Goal: Task Accomplishment & Management: Complete application form

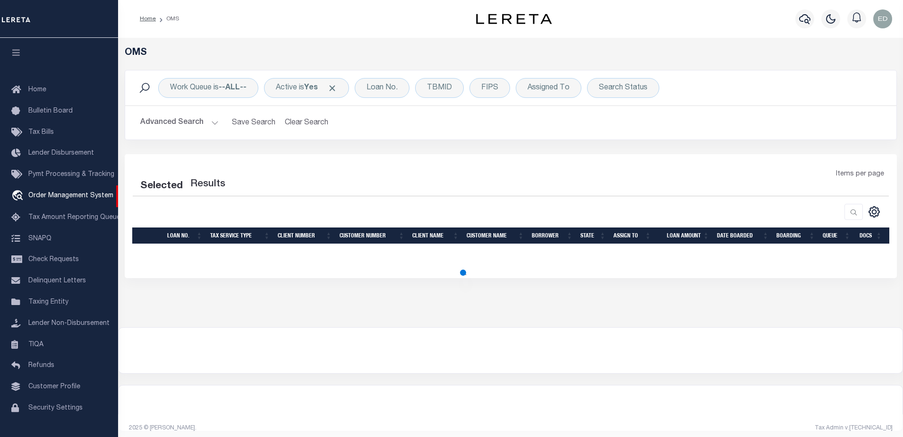
select select "200"
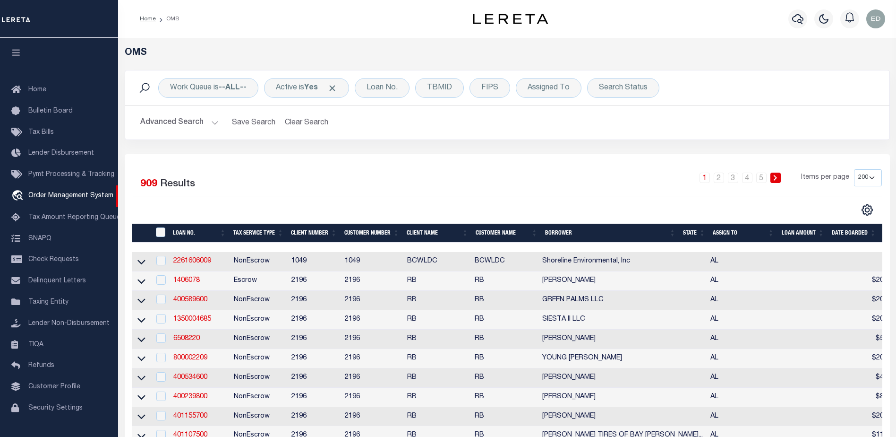
scroll to position [17, 0]
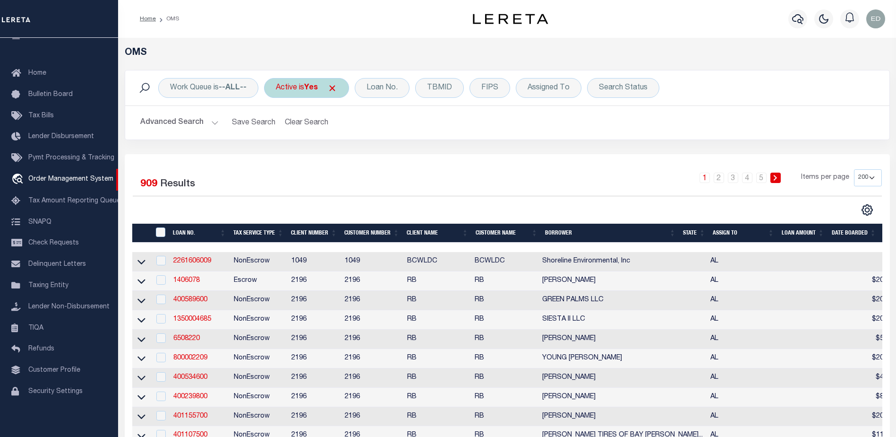
click at [337, 87] on span "Click to Remove" at bounding box center [332, 88] width 10 height 10
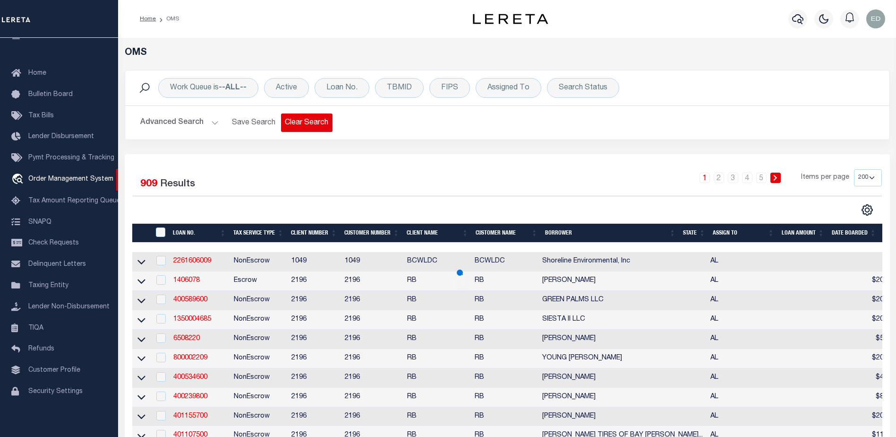
click at [319, 123] on button "Clear Search" at bounding box center [306, 122] width 51 height 18
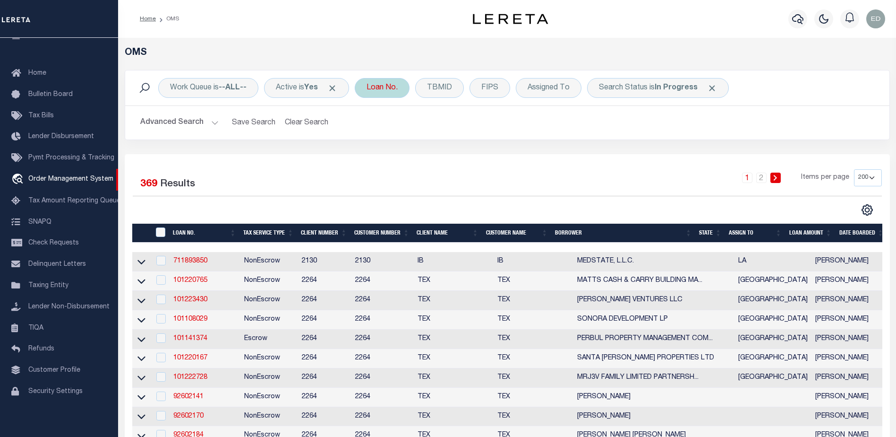
click at [378, 89] on div "Loan No." at bounding box center [382, 88] width 55 height 20
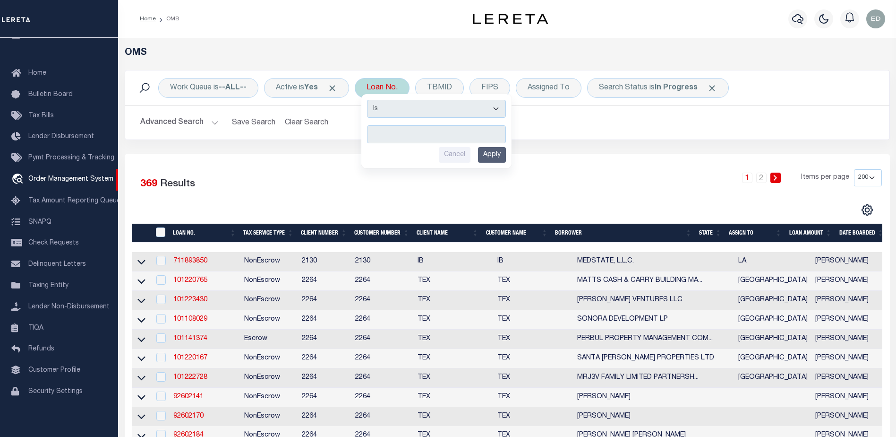
type input "EG46311-1"
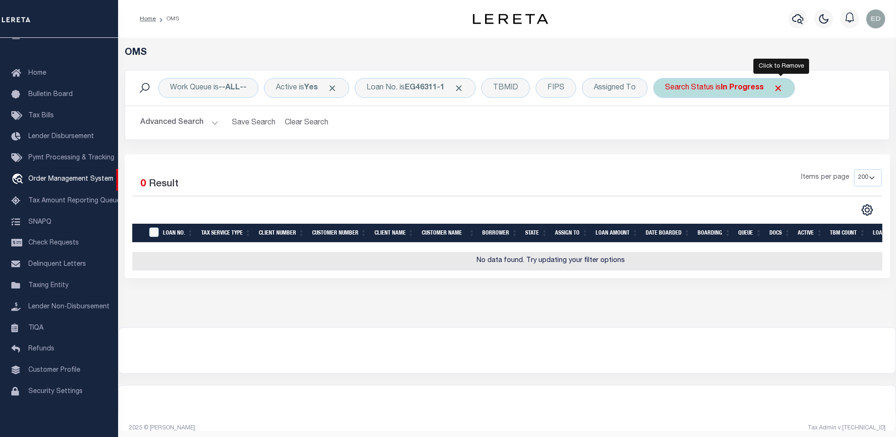
click at [781, 90] on span "Click to Remove" at bounding box center [778, 88] width 10 height 10
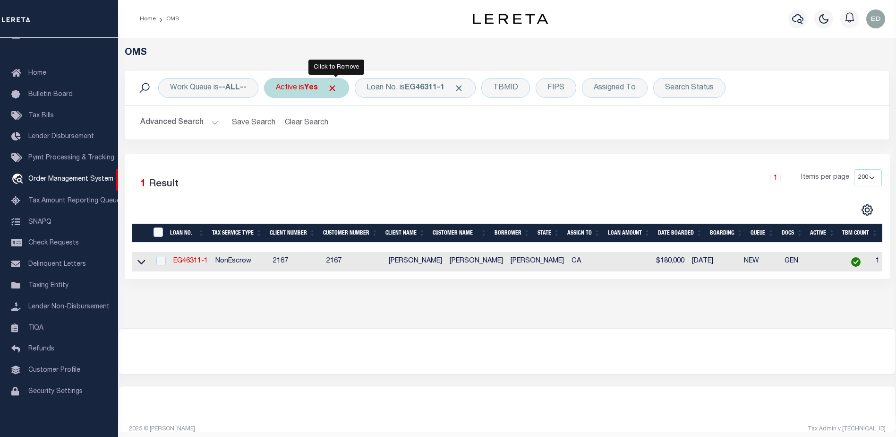
click at [334, 88] on span "Click to Remove" at bounding box center [332, 88] width 10 height 10
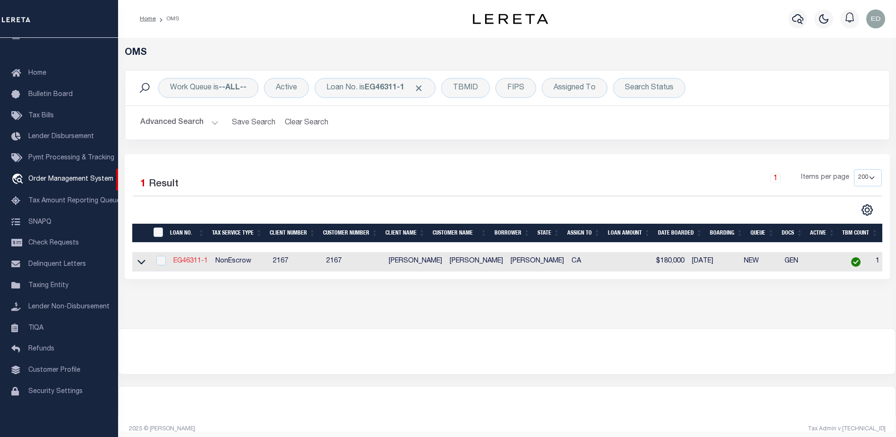
click at [185, 262] on link "EG46311-1" at bounding box center [190, 260] width 34 height 7
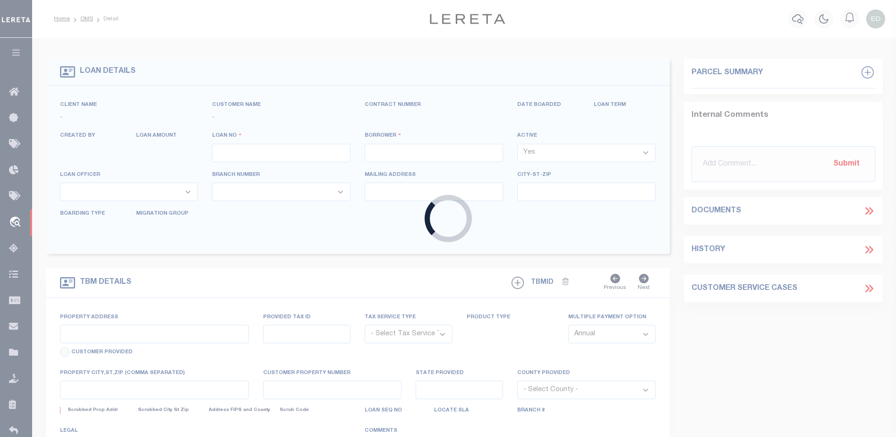
type input "EG46311-1"
type input "[PERSON_NAME]"
select select
type input "[STREET_ADDRESS]"
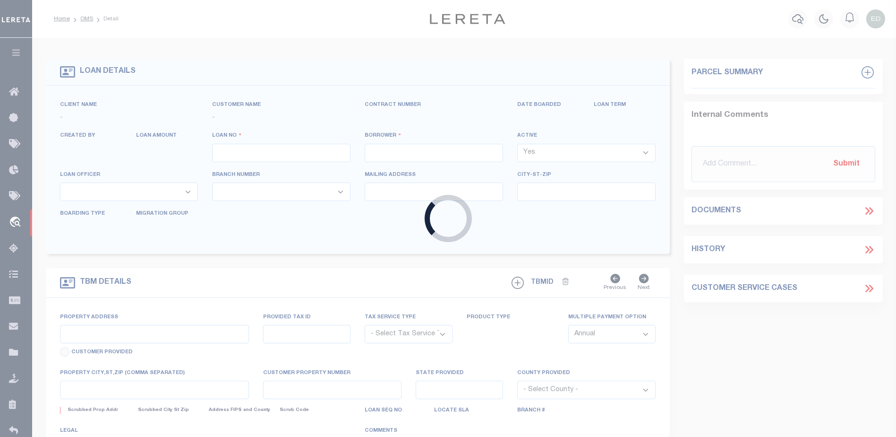
type input "NEWPORT WA 99156-8417"
type input "[DATE]"
select select "10"
select select "NonEscrow"
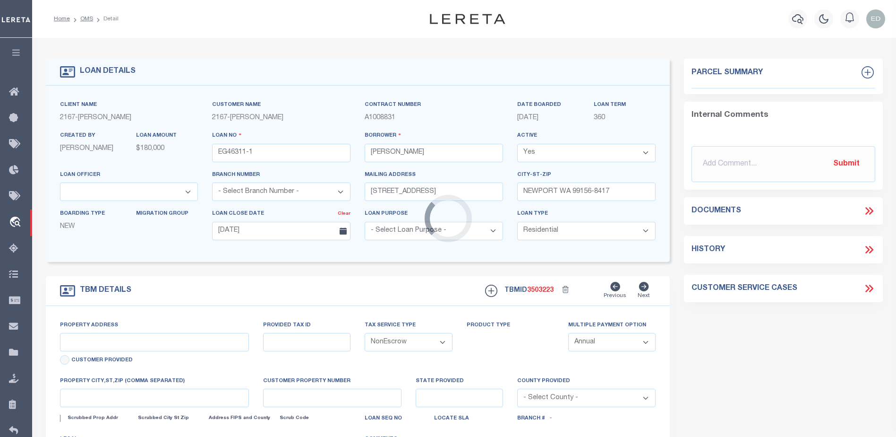
select select "10902"
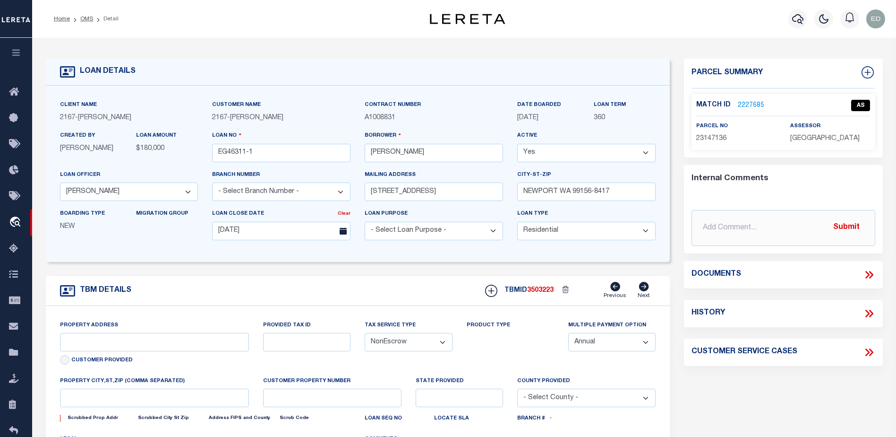
type input "12162 [PERSON_NAME] DR"
select select
type input "[GEOGRAPHIC_DATA]-3931"
type input "CA"
select select
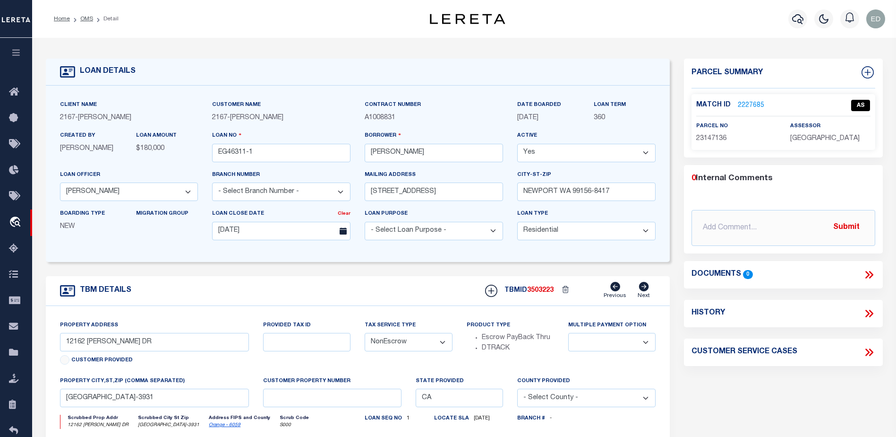
scroll to position [94, 0]
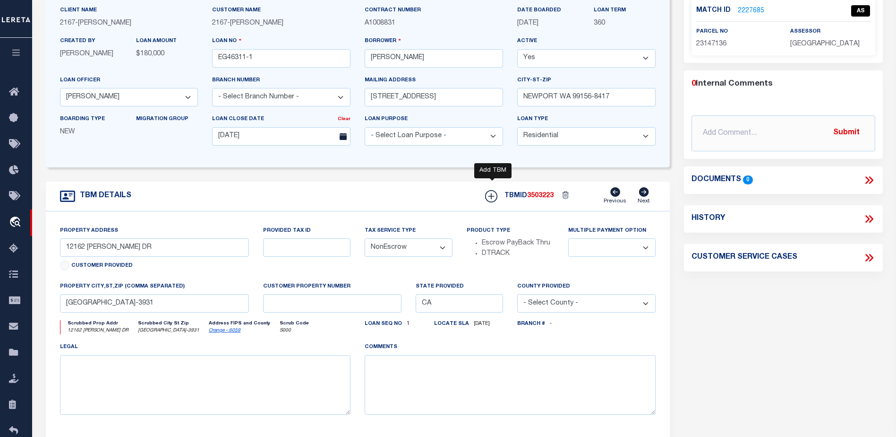
click at [497, 198] on icon at bounding box center [491, 196] width 12 height 12
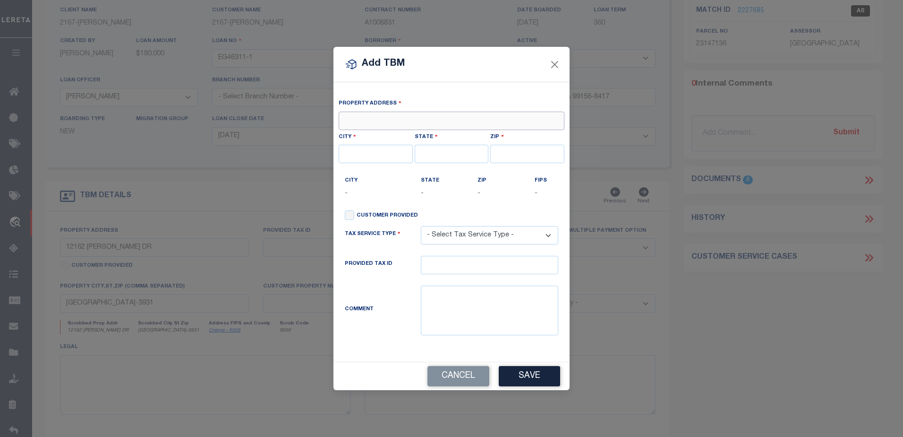
click at [362, 120] on input "text" at bounding box center [452, 120] width 226 height 18
type input "1034 Jason PI."
type input "DIAMOND BAR"
type input "CA"
type input "91765-4372"
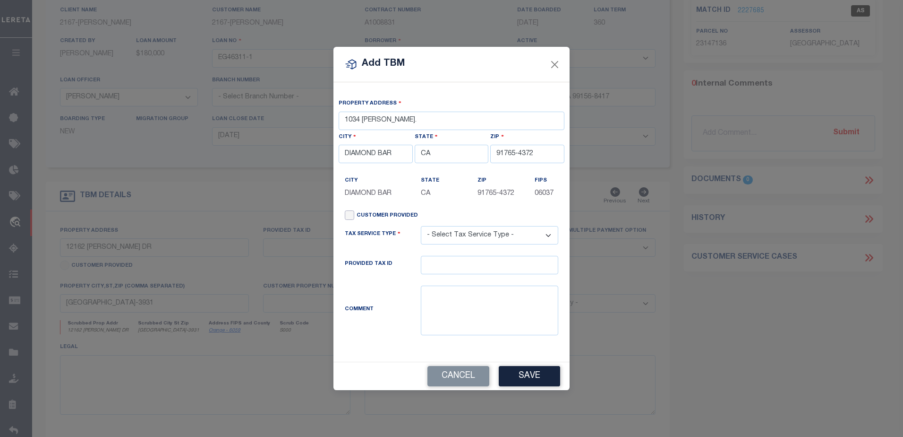
click at [349, 215] on input "Customer Provided" at bounding box center [349, 214] width 9 height 9
checkbox input "true"
click at [492, 236] on select "- Select Tax Service Type - Escrow NonEscrow" at bounding box center [489, 235] width 137 height 18
select select "Escrow"
click at [421, 227] on select "- Select Tax Service Type - Escrow NonEscrow" at bounding box center [489, 235] width 137 height 18
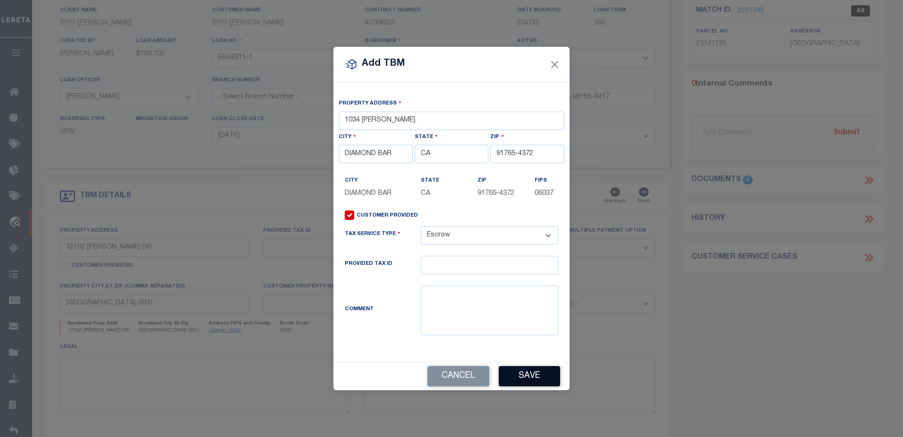
click at [510, 380] on button "Save" at bounding box center [529, 376] width 61 height 20
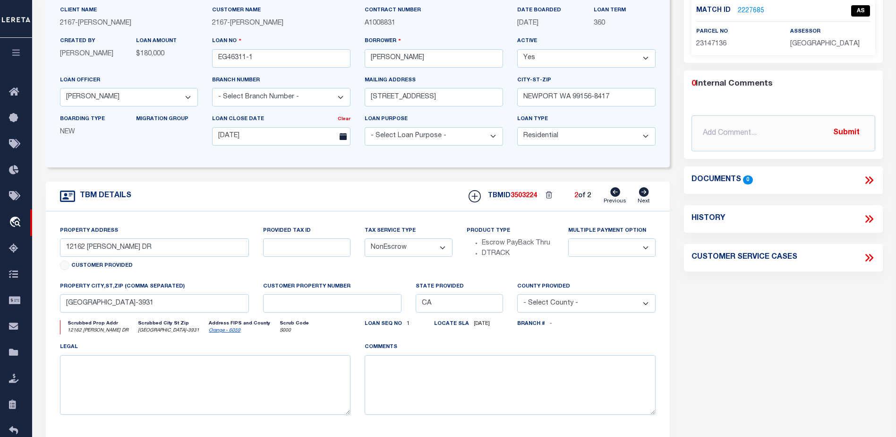
type input "1034 Jason PI."
radio input "true"
select select "Escrow"
select select
type input "DIAMOND BAR CA 91765-4372"
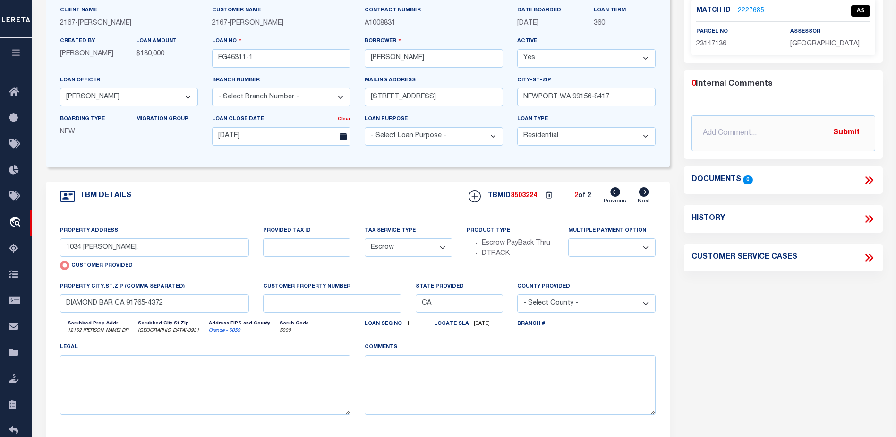
select select
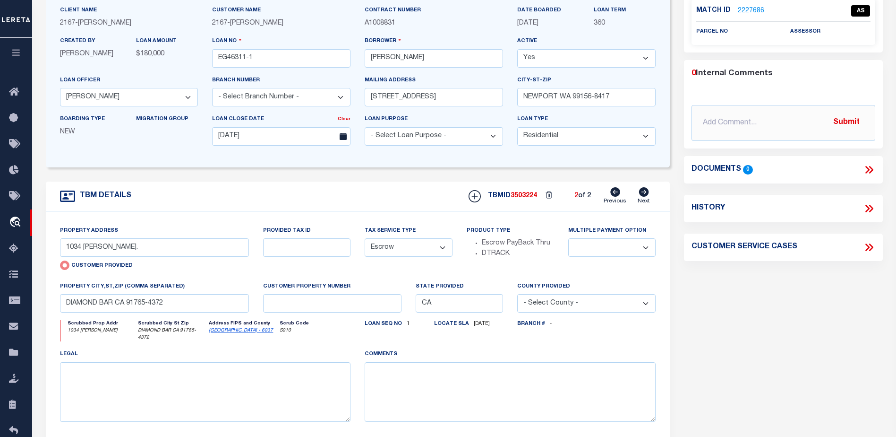
drag, startPoint x: 616, startPoint y: 194, endPoint x: 606, endPoint y: 197, distance: 10.6
click at [616, 194] on icon at bounding box center [615, 191] width 10 height 9
type input "12162 TAMERLANE DR"
radio input "false"
select select "NonEscrow"
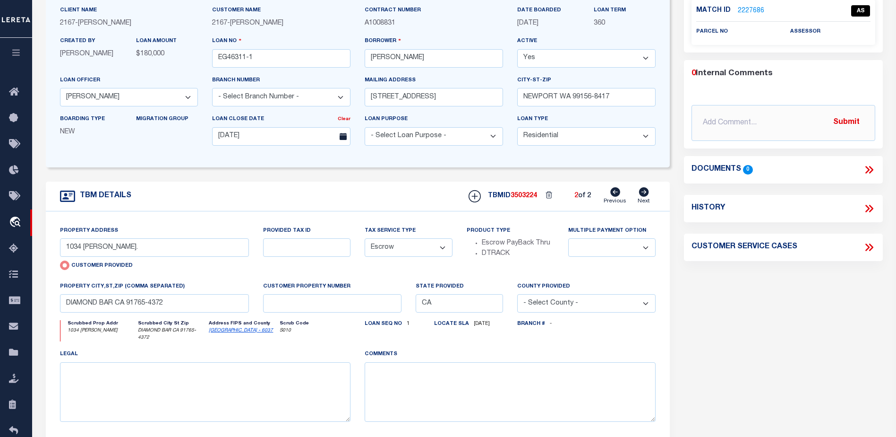
select select
type input "GARDEN GROVE CA 92840-3931"
select select
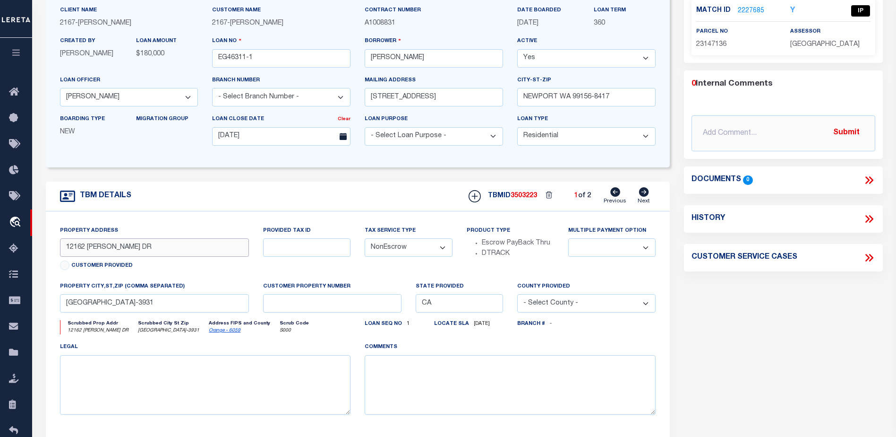
drag, startPoint x: 154, startPoint y: 248, endPoint x: 59, endPoint y: 249, distance: 95.0
click at [59, 249] on div "Property Address 12162 TAMERLANE DR Customer Provided" at bounding box center [155, 253] width 204 height 56
click at [361, 207] on div "TBM DETAILS TBMID 3503223 1 of 2 Next" at bounding box center [358, 196] width 625 height 30
click at [641, 196] on icon at bounding box center [644, 191] width 10 height 9
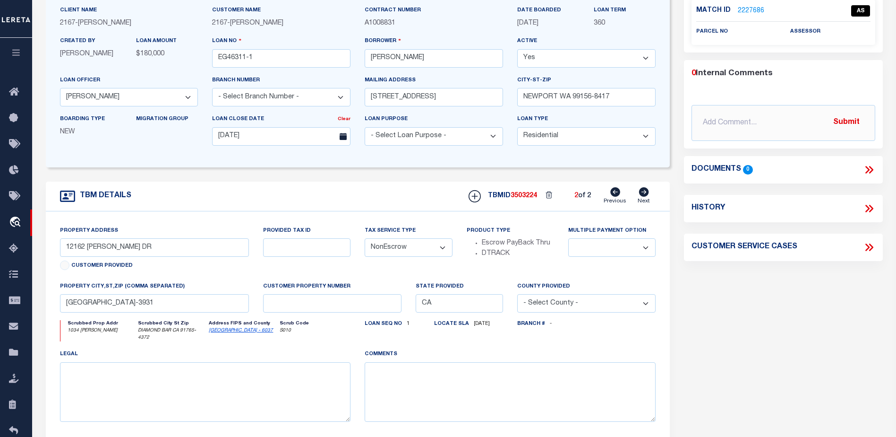
type input "1034 Jason PI."
radio input "true"
select select "Escrow"
select select
type input "DIAMOND BAR CA 91765-4372"
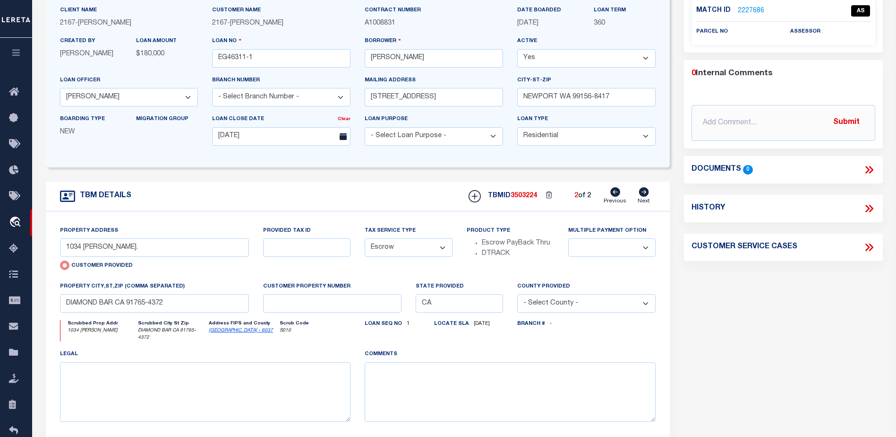
select select
click at [105, 244] on input "1034 Jason PI." at bounding box center [154, 247] width 189 height 18
click at [151, 246] on input "1034 Jason PI." at bounding box center [154, 247] width 189 height 18
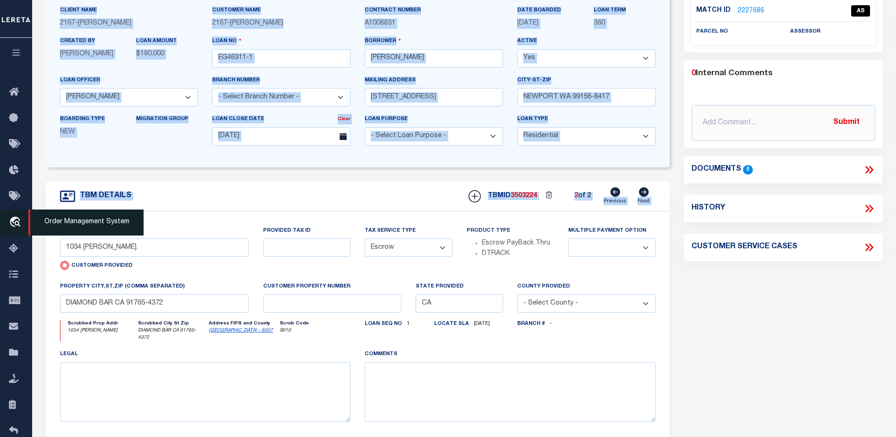
drag, startPoint x: 87, startPoint y: 231, endPoint x: 31, endPoint y: 227, distance: 56.3
click at [31, 227] on div "Home OMS Detail" at bounding box center [448, 269] width 896 height 726
drag, startPoint x: 31, startPoint y: 227, endPoint x: 89, endPoint y: 248, distance: 62.0
click at [89, 248] on input "1034 Jason PI." at bounding box center [154, 247] width 189 height 18
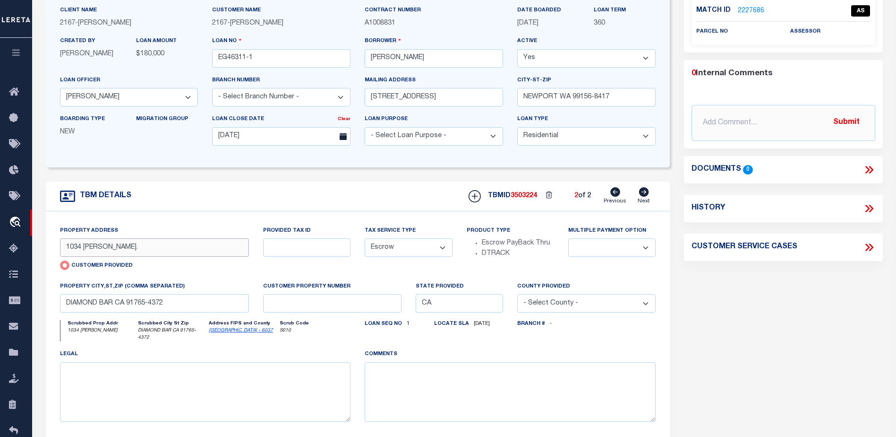
click at [89, 248] on input "1034 Jason PI." at bounding box center [154, 247] width 189 height 18
paste input "2162 TAMERLANE DR"
type input "12162 TAMERLANE DR"
select select
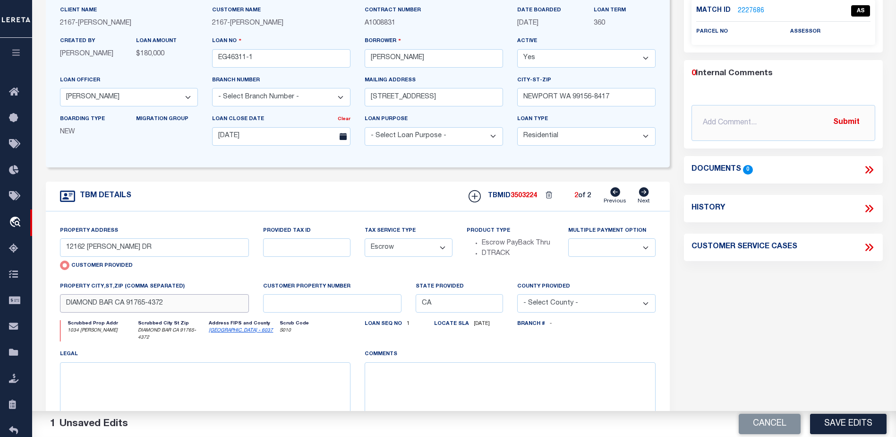
click at [126, 302] on body "Home OMS Detail" at bounding box center [448, 269] width 896 height 726
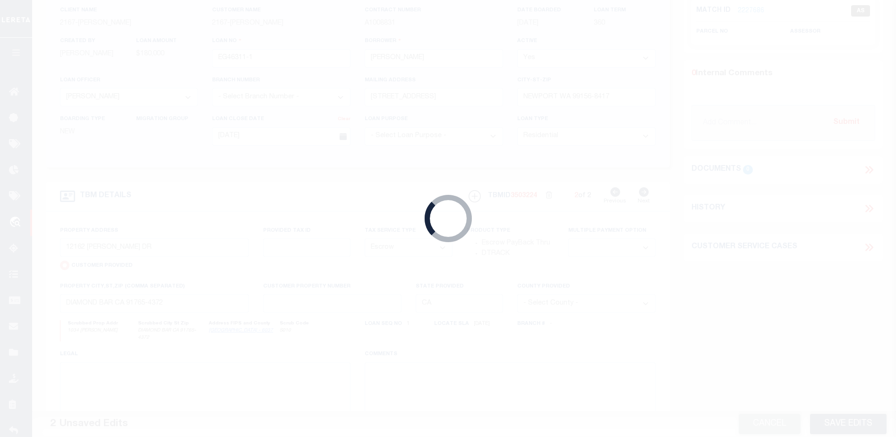
click at [126, 302] on div "Loading..." at bounding box center [448, 218] width 896 height 437
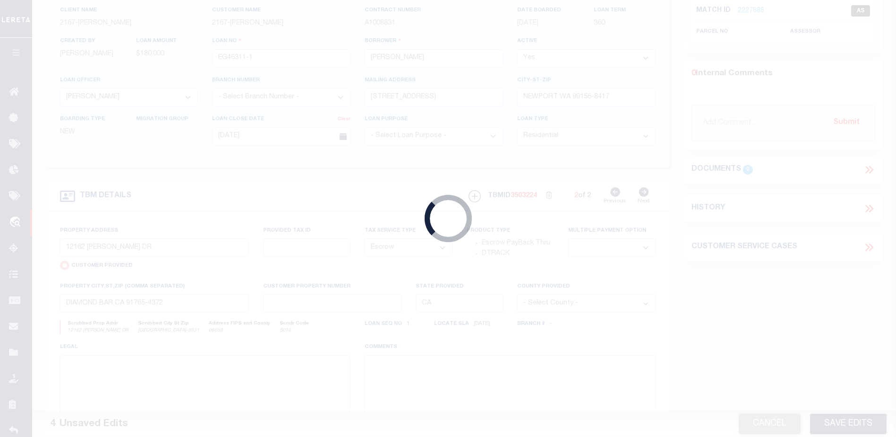
click at [126, 302] on div "Loading..." at bounding box center [448, 218] width 896 height 437
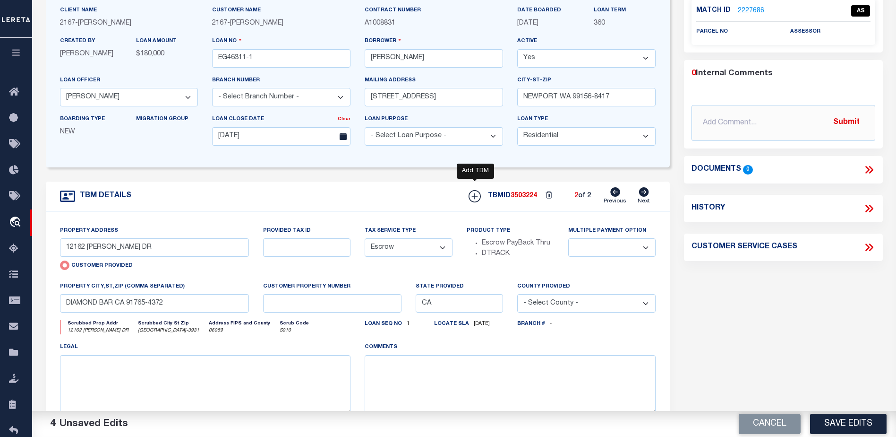
click at [475, 198] on icon at bounding box center [475, 196] width 6 height 6
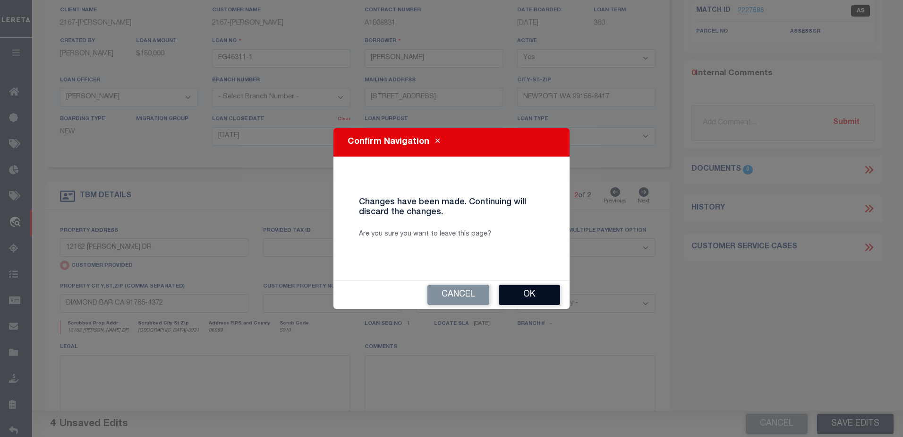
click at [506, 293] on button "Ok" at bounding box center [529, 294] width 61 height 20
type input "1034 Jason PI."
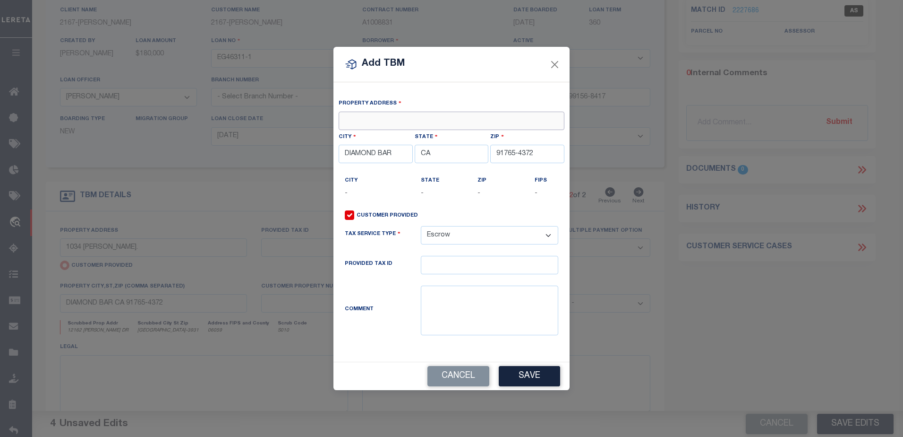
click at [434, 121] on input "text" at bounding box center [452, 120] width 226 height 18
paste input "12162 TAMERLANE DR"
type input "12162 TAMERLANE DR"
click at [465, 383] on button "Cancel" at bounding box center [459, 376] width 62 height 20
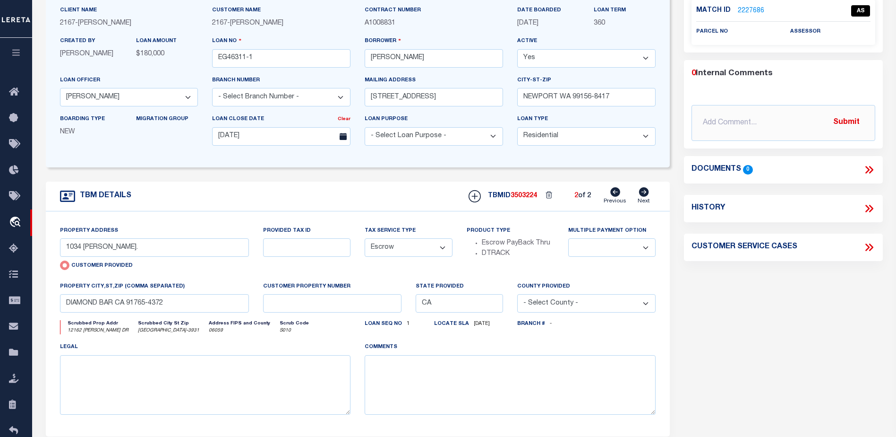
click at [612, 189] on icon at bounding box center [615, 191] width 10 height 9
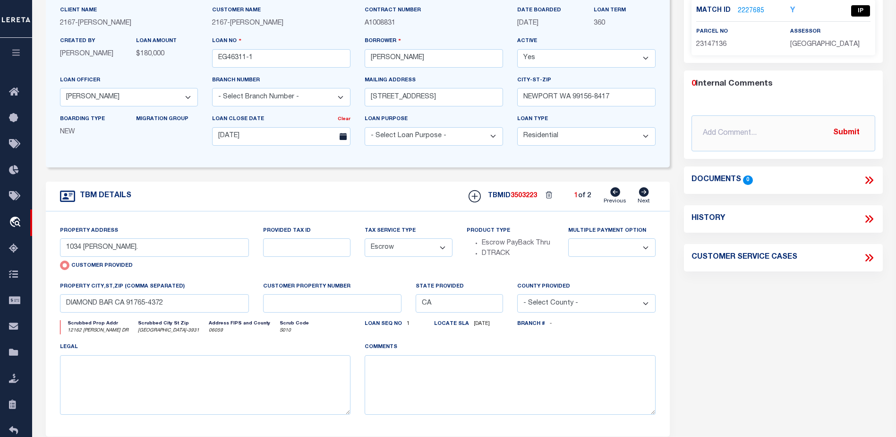
type input "12162 TAMERLANE DR"
radio input "false"
select select "NonEscrow"
select select
type input "GARDEN GROVE CA 92840-3931"
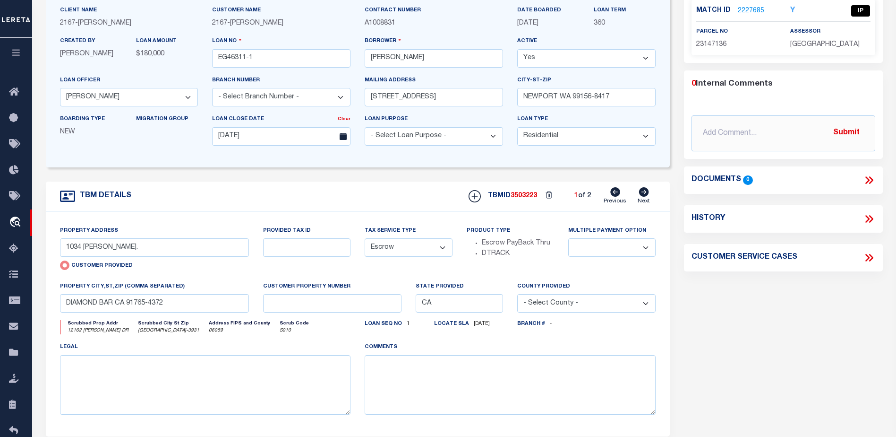
select select
click at [140, 305] on input "GARDEN GROVE CA 92840-3931" at bounding box center [154, 303] width 189 height 18
click at [599, 276] on div "Multiple Payment Option" at bounding box center [612, 253] width 102 height 56
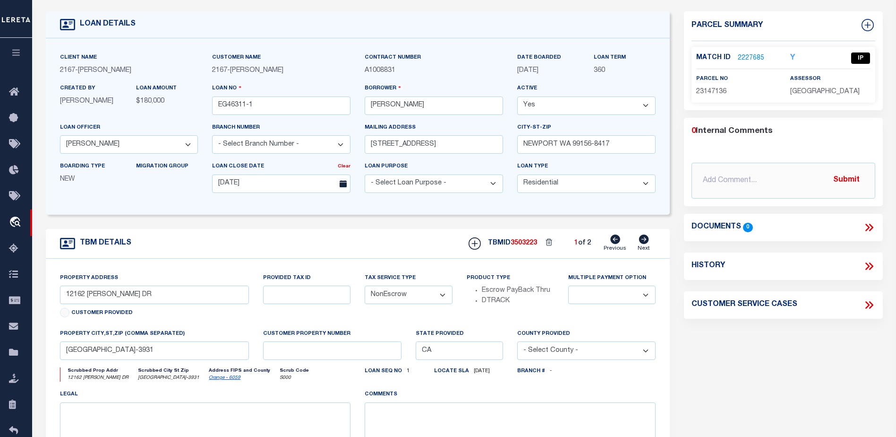
scroll to position [0, 0]
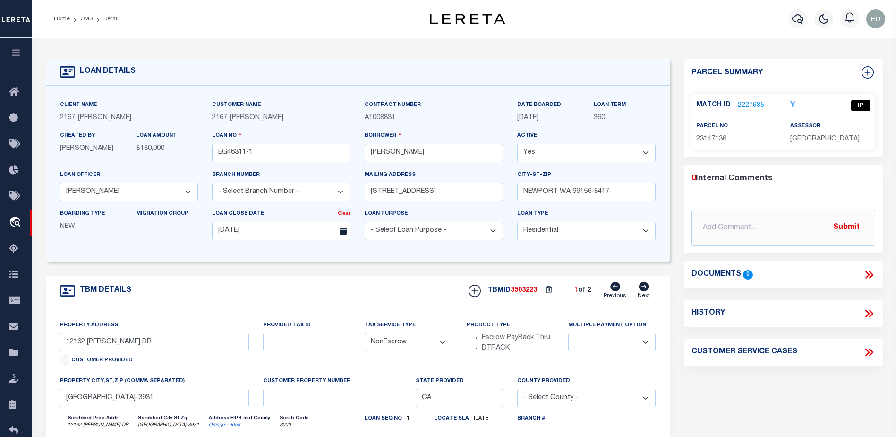
click at [743, 104] on link "2227685" at bounding box center [751, 106] width 26 height 10
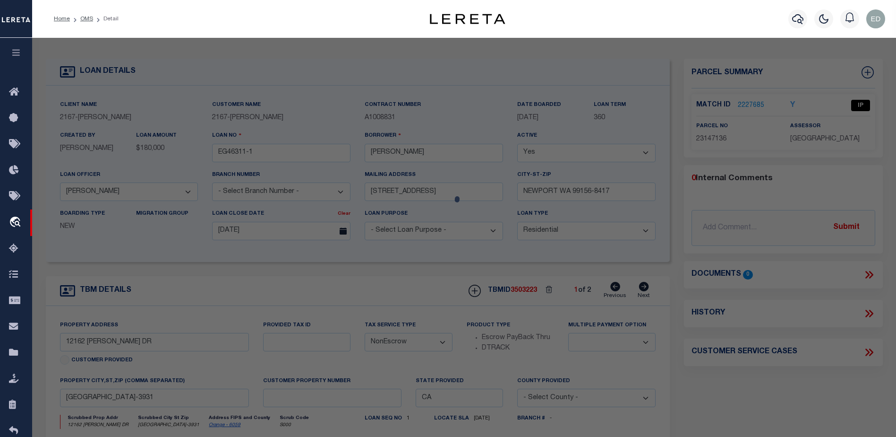
checkbox input "false"
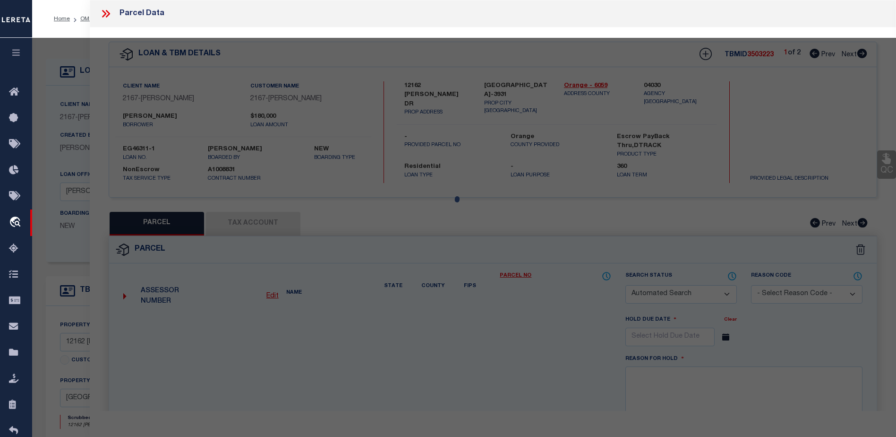
select select "IP"
type input "NEW GARDEN GROVE COMMUNITY LP"
select select "ATL"
select select "ADD"
type input "12162 TAMERLANE DR"
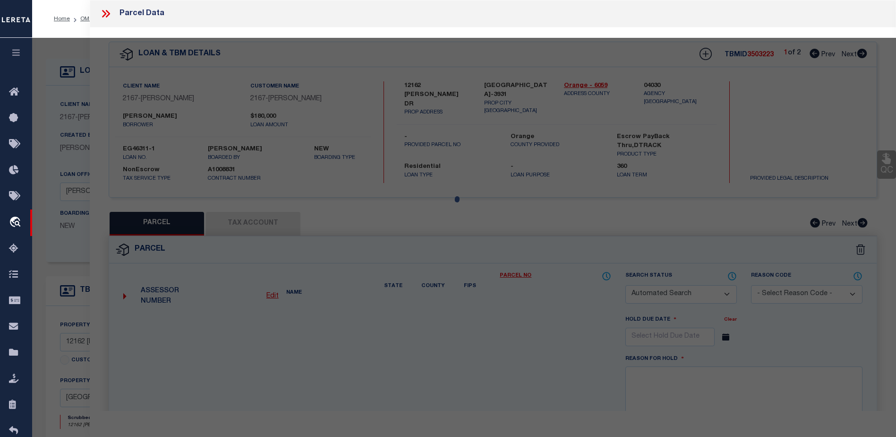
checkbox input "false"
type input "GARDEN GROVE, CA 92840"
type textarea "N TR 5503 BLK LOT 6"
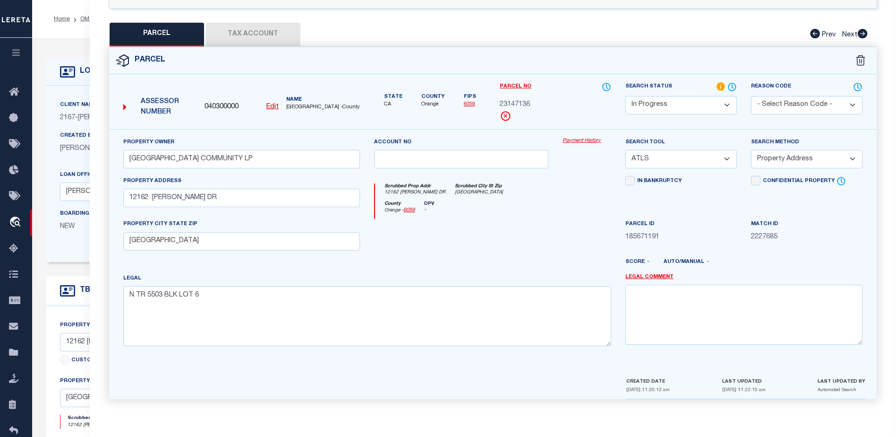
click at [244, 39] on button "Tax Account" at bounding box center [253, 35] width 94 height 24
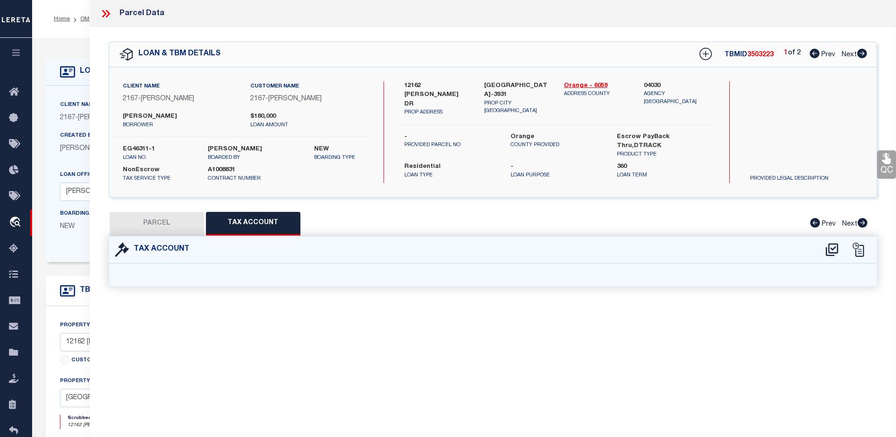
select select "100"
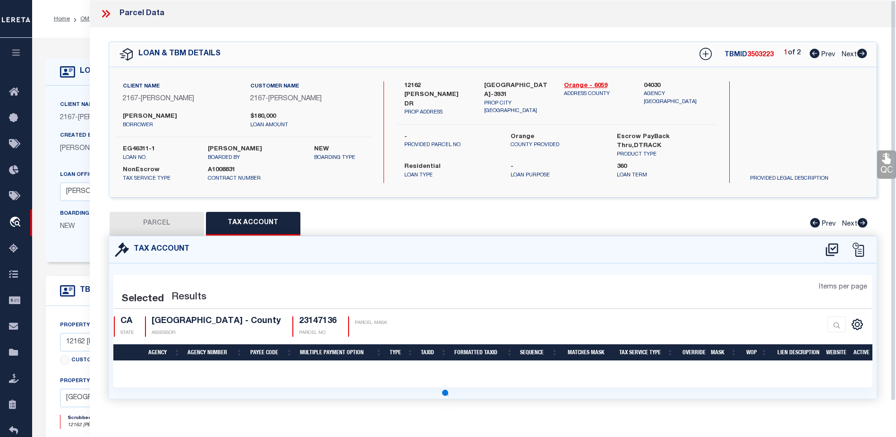
select select "100"
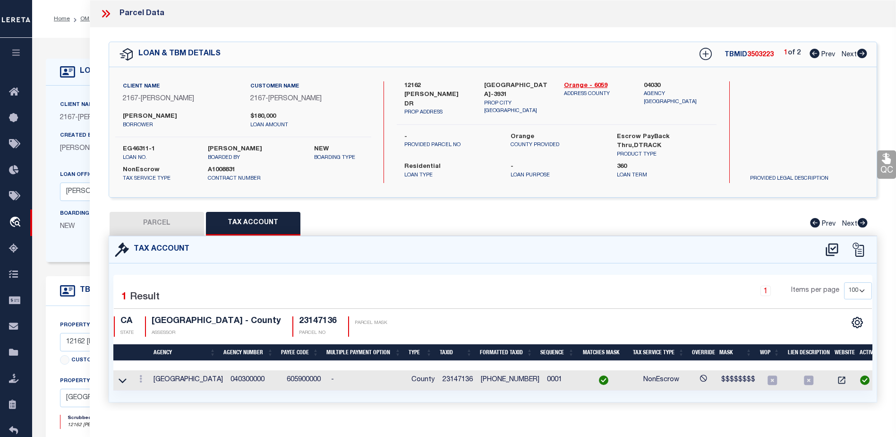
click at [77, 48] on div "LOAN DETAILS Client Name 2167 - Matt Demo Customer Name" at bounding box center [464, 307] width 851 height 520
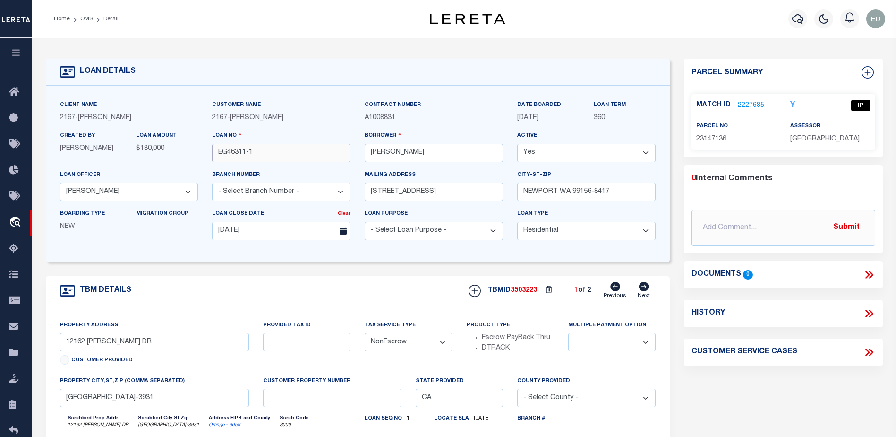
click at [231, 154] on input "EG46311-1" at bounding box center [281, 153] width 138 height 18
click at [565, 153] on select "Yes No" at bounding box center [586, 153] width 138 height 18
select select "False"
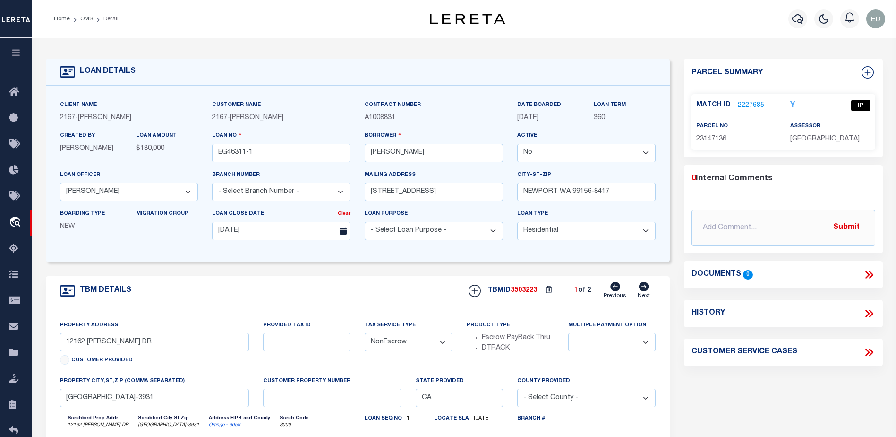
click at [521, 144] on select "Yes No" at bounding box center [586, 153] width 138 height 18
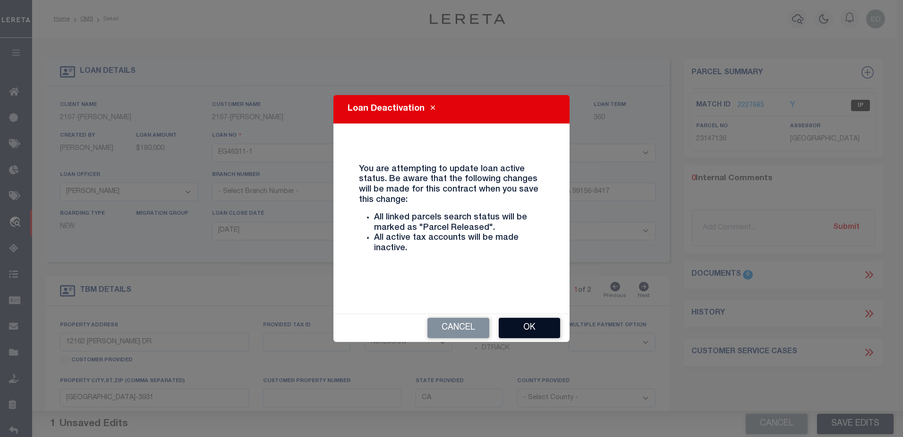
click at [511, 328] on button "Ok" at bounding box center [529, 327] width 61 height 20
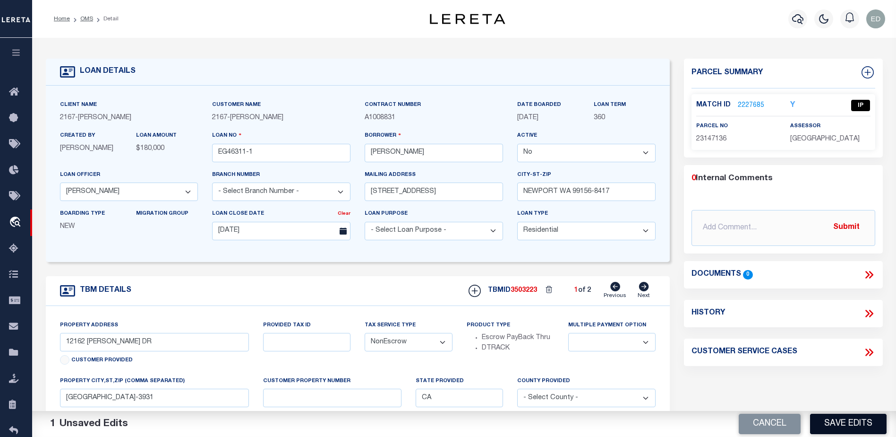
click at [866, 427] on button "Save Edits" at bounding box center [848, 423] width 77 height 20
select select
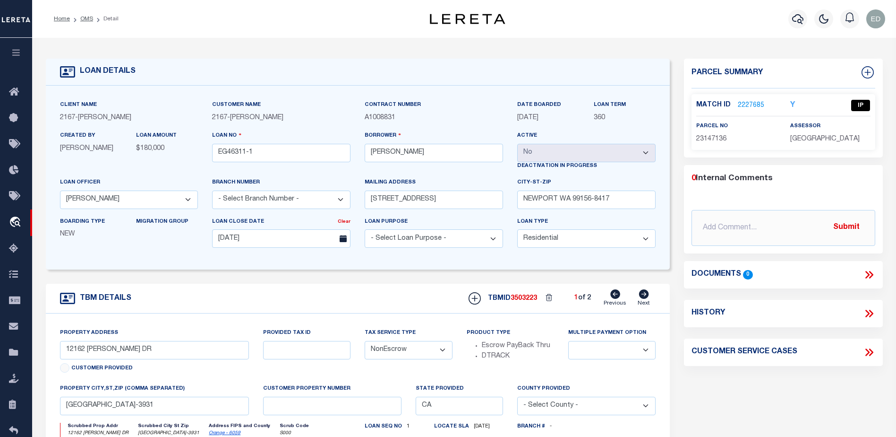
click at [27, 2] on span at bounding box center [16, 19] width 32 height 38
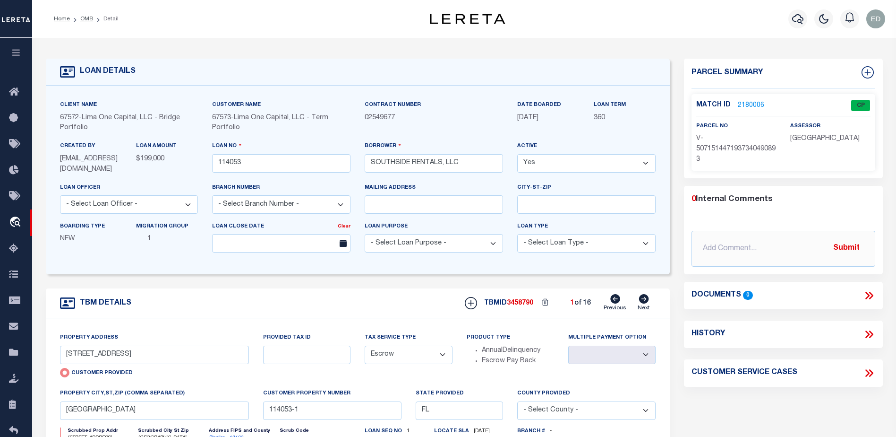
select select "200"
select select "Escrow"
click at [86, 19] on link "OMS" at bounding box center [86, 19] width 13 height 6
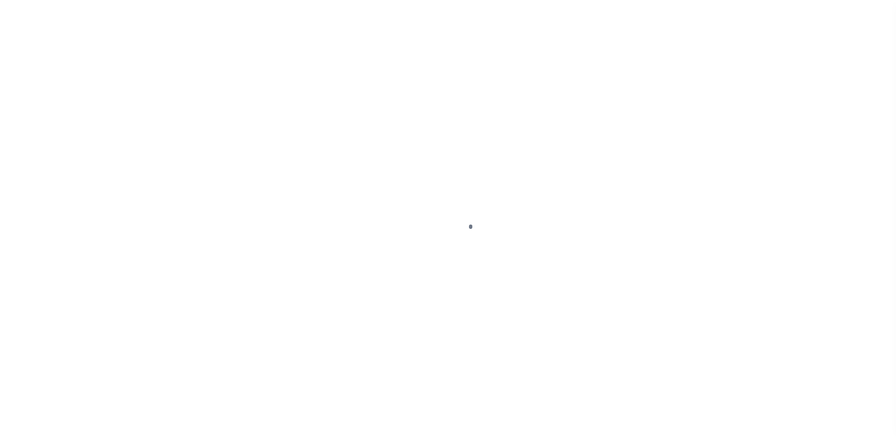
scroll to position [24, 0]
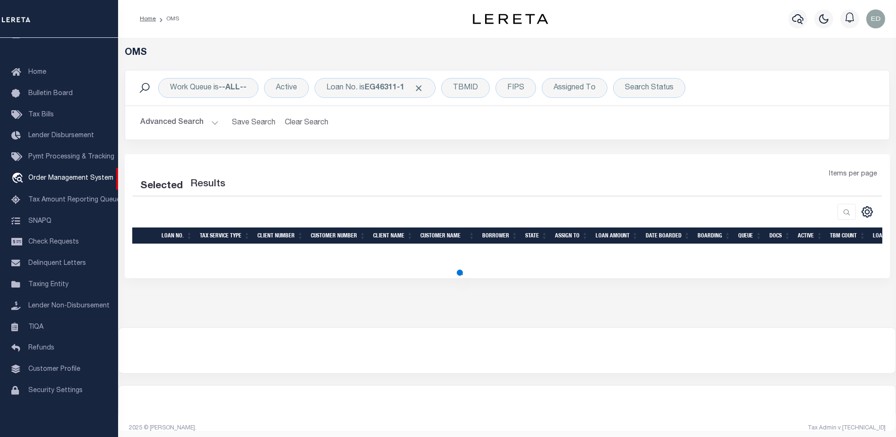
select select "200"
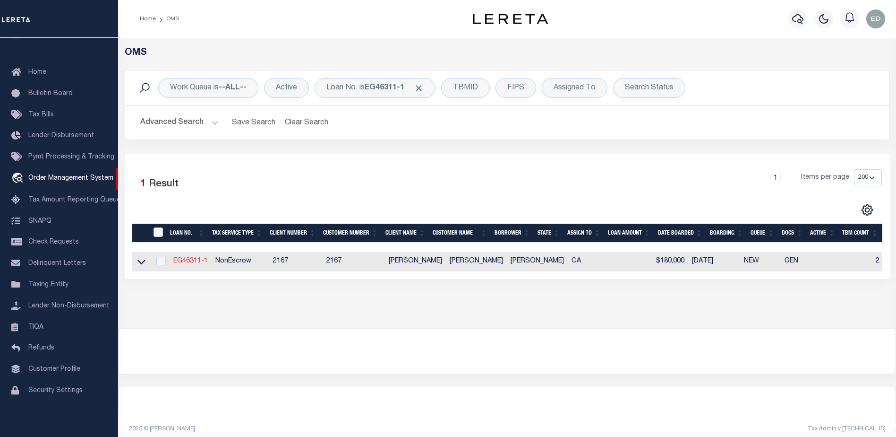
click at [202, 261] on link "EG46311-1" at bounding box center [190, 260] width 34 height 7
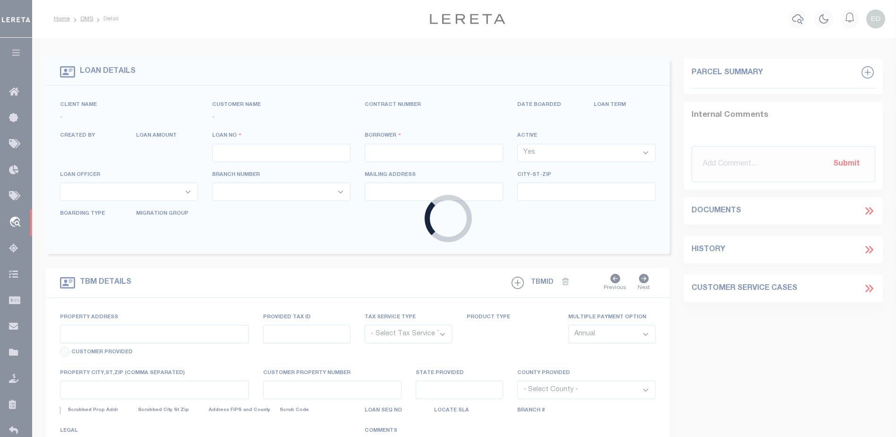
type input "EG46311-1"
type input "[PERSON_NAME]"
select select "False"
select select
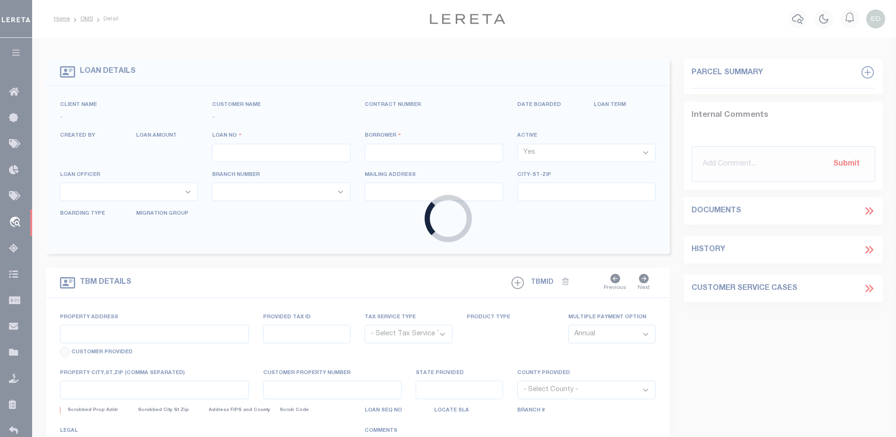
type input "[STREET_ADDRESS]"
type input "NEWPORT WA 99156-8417"
type input "[DATE]"
select select "10"
select select "NonEscrow"
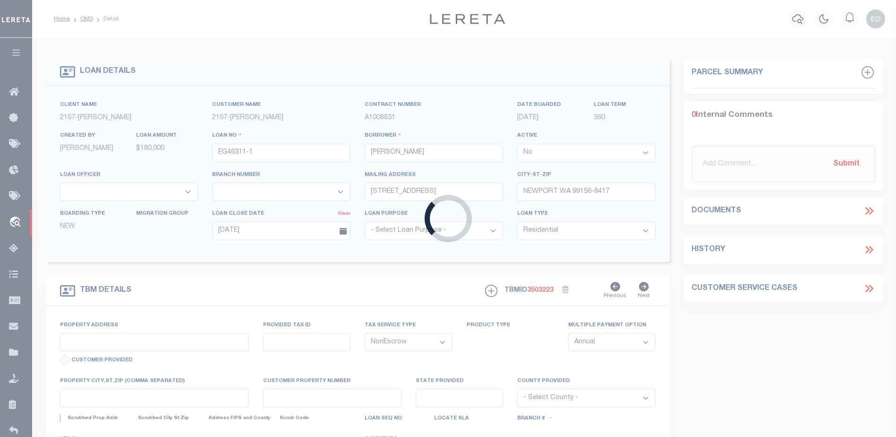
type input "12162 [PERSON_NAME] DR"
select select
type input "[GEOGRAPHIC_DATA]-3931"
type input "CA"
select select "10902"
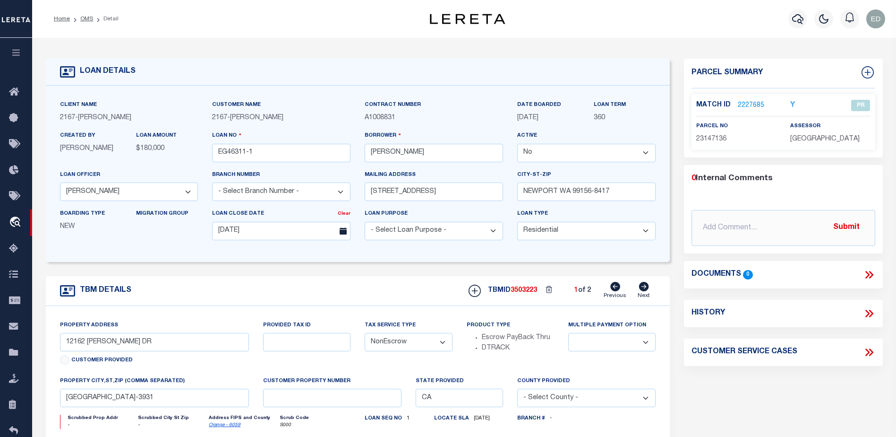
click at [584, 159] on select "Yes No" at bounding box center [586, 153] width 138 height 18
click at [521, 144] on select "Yes No" at bounding box center [586, 153] width 138 height 18
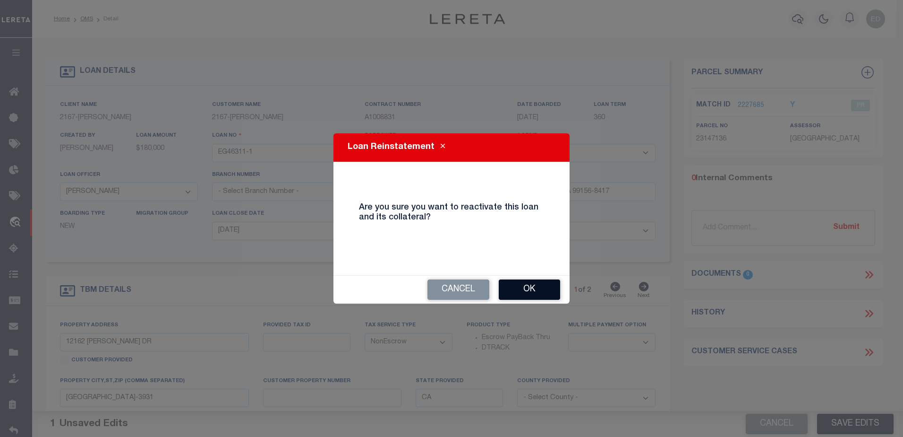
click at [539, 284] on button "Ok" at bounding box center [529, 289] width 61 height 20
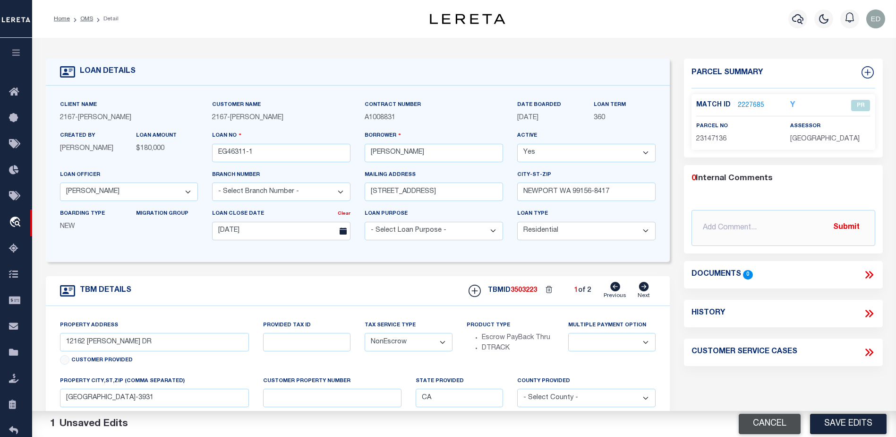
click at [762, 420] on button "Cancel" at bounding box center [770, 423] width 62 height 20
select select "False"
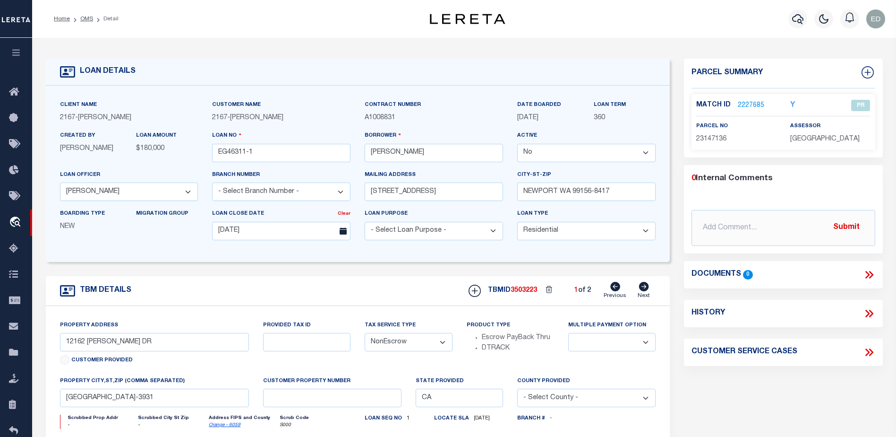
click at [750, 101] on link "2227685" at bounding box center [751, 106] width 26 height 10
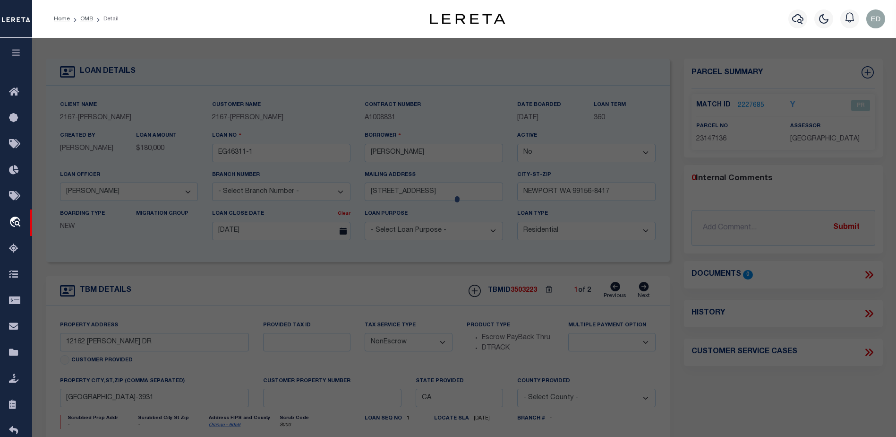
checkbox input "false"
select select "PR"
type input "NEW GARDEN GROVE COMMUNITY LP"
select select "ATL"
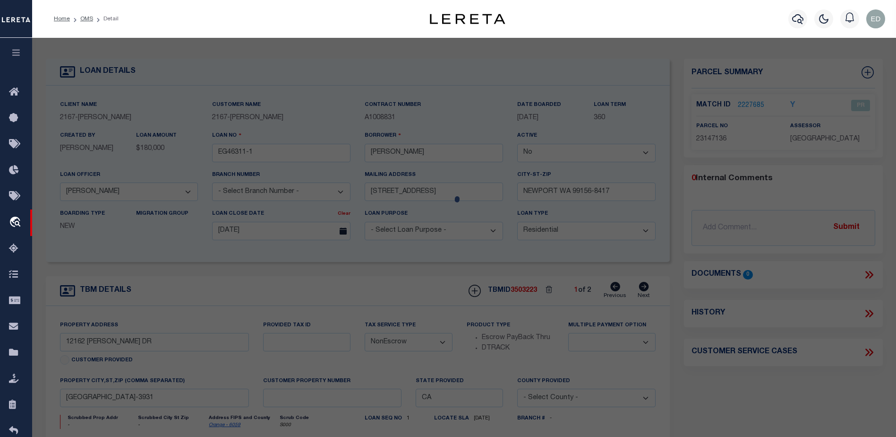
select select "ADD"
type input "12162 TAMERLANE DR"
checkbox input "false"
type input "GARDEN GROVE, CA 92840"
type textarea "N TR 5503 BLK LOT 6"
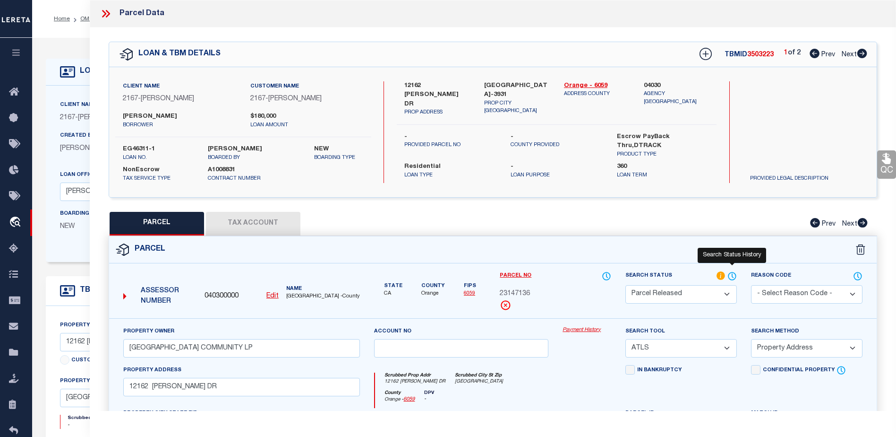
click at [731, 276] on icon at bounding box center [732, 276] width 9 height 10
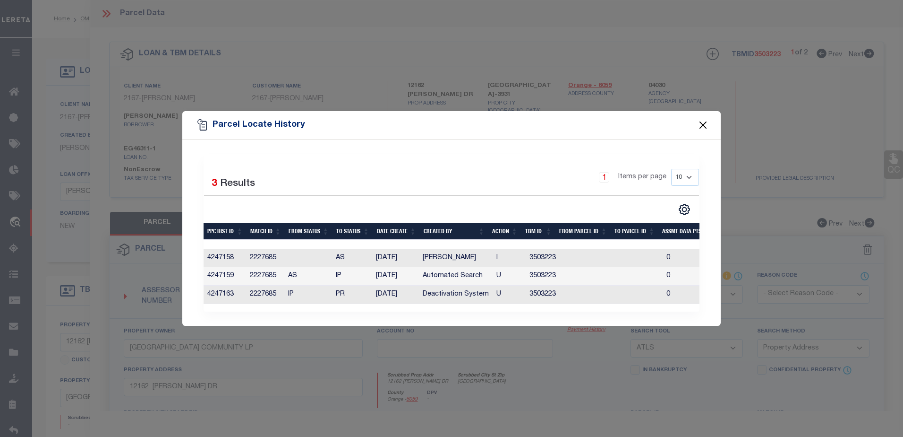
click at [705, 123] on button "Close" at bounding box center [703, 125] width 12 height 12
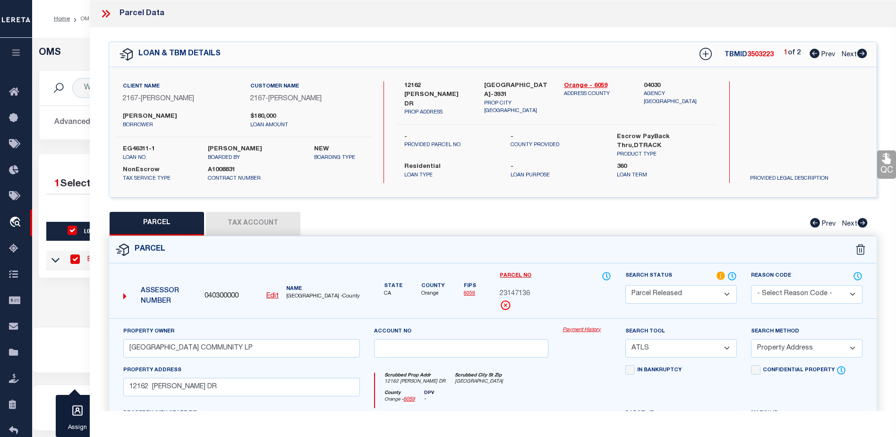
click at [101, 9] on icon at bounding box center [106, 14] width 12 height 12
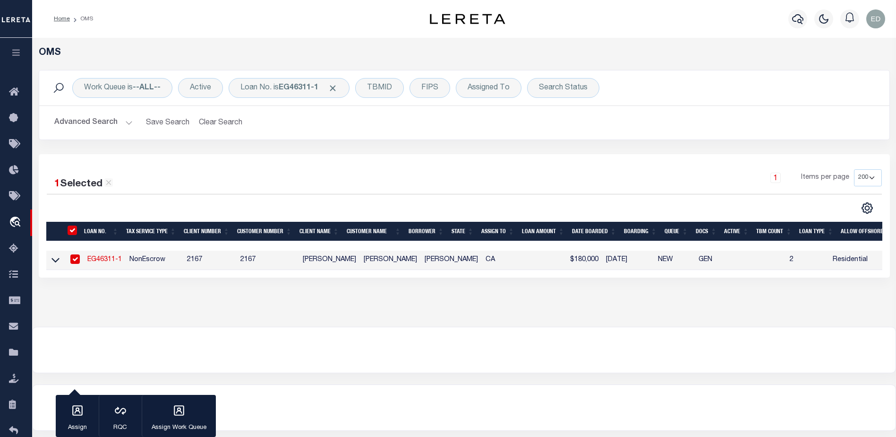
click at [91, 256] on link "EG46311-1" at bounding box center [104, 259] width 34 height 7
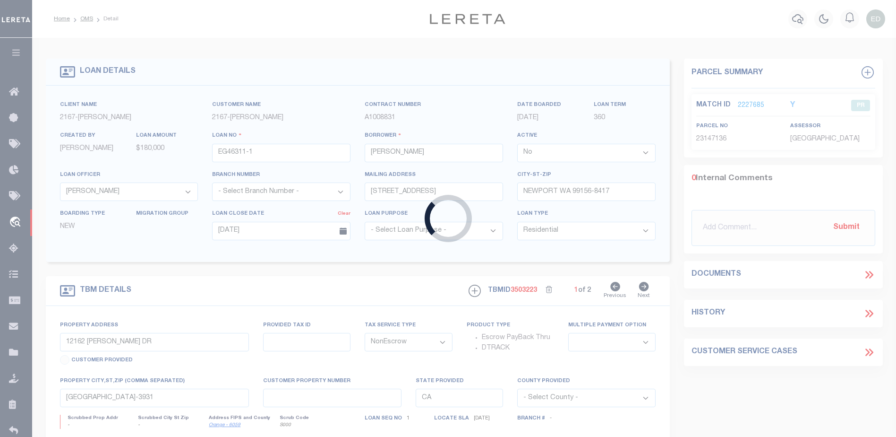
select select
select select "10902"
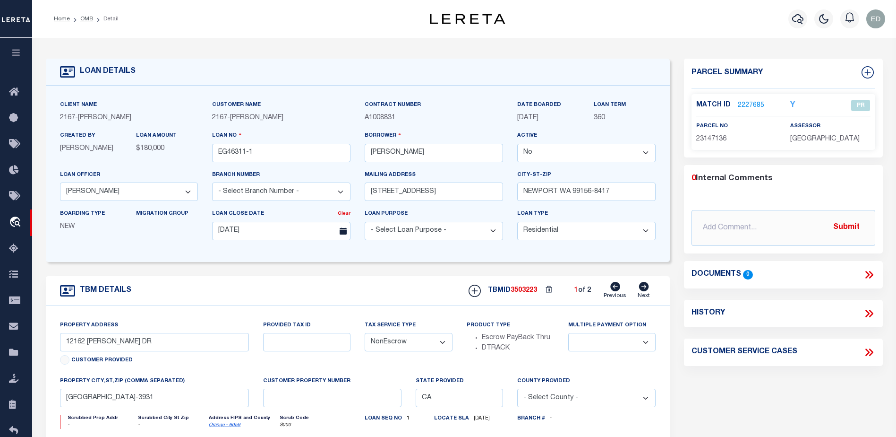
click at [643, 290] on icon at bounding box center [644, 286] width 10 height 9
type input "1034 Jason PI."
radio input "true"
select select "Escrow"
select select
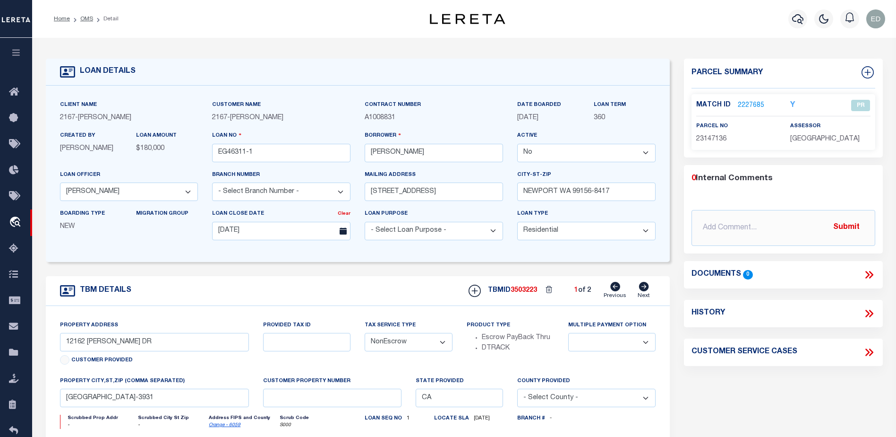
type input "DIAMOND BAR CA 91765-4372"
select select
click at [756, 103] on link "2227686" at bounding box center [751, 106] width 26 height 10
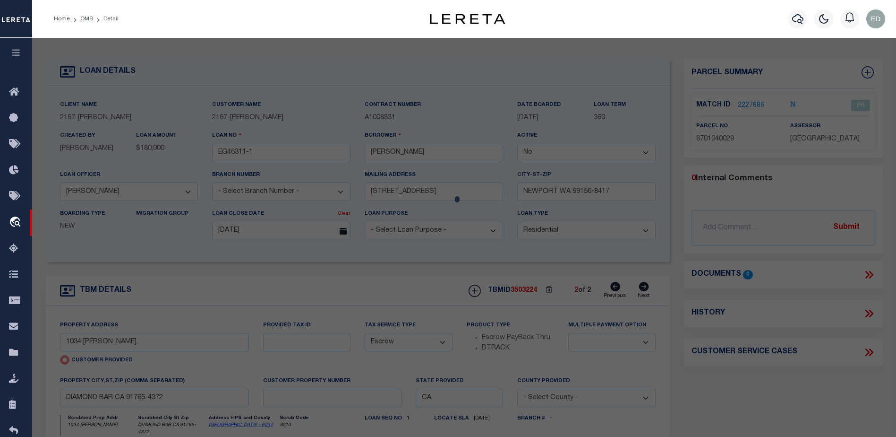
select select "AS"
select select
checkbox input "false"
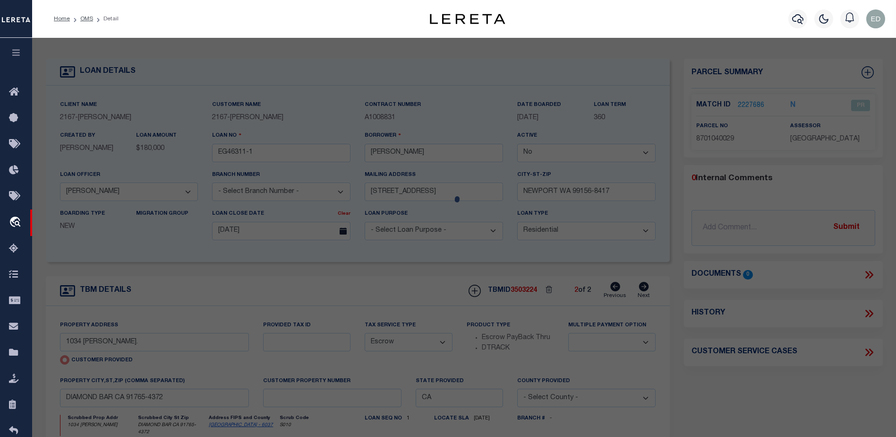
select select "PR"
type input "KELLOGG FAMILY TRUST"
select select "ATL"
select select "ADD"
type input "1034 JASON PL"
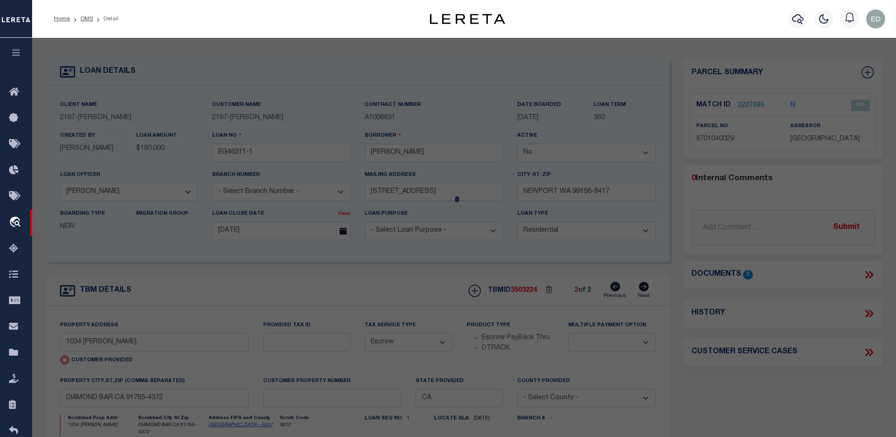
checkbox input "false"
type input "DIAMOND BAR, CA 91765"
type textarea "TR=42569 LOT 19"
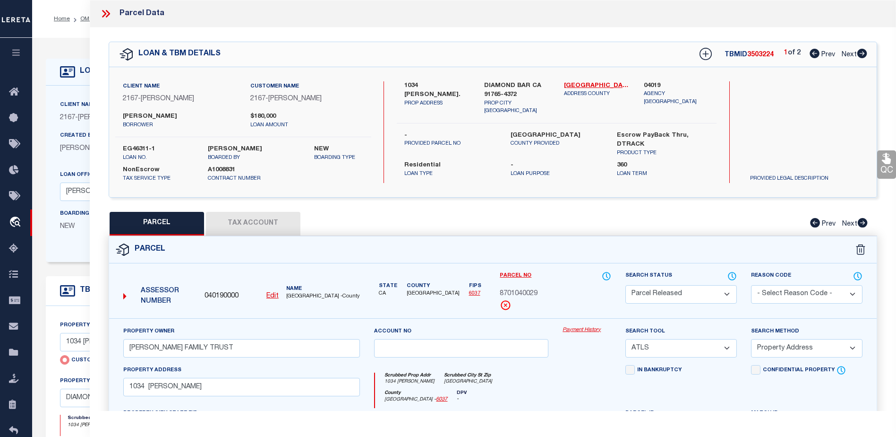
click at [730, 273] on icon at bounding box center [732, 276] width 9 height 10
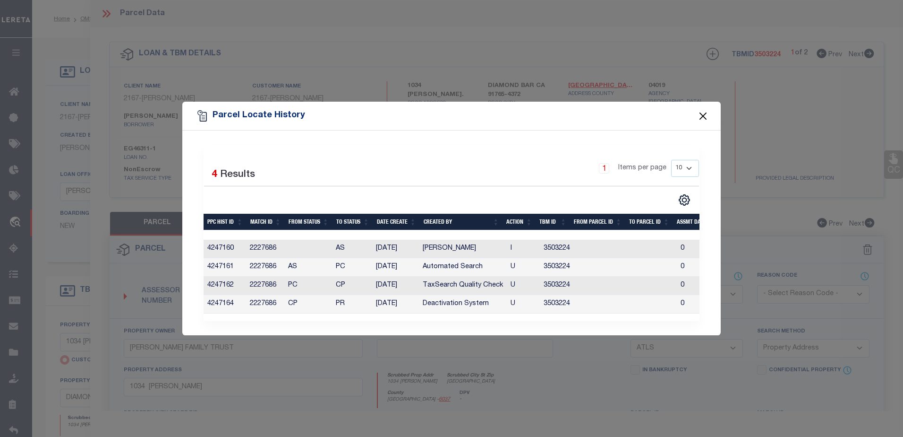
click at [705, 113] on button "Close" at bounding box center [703, 116] width 12 height 12
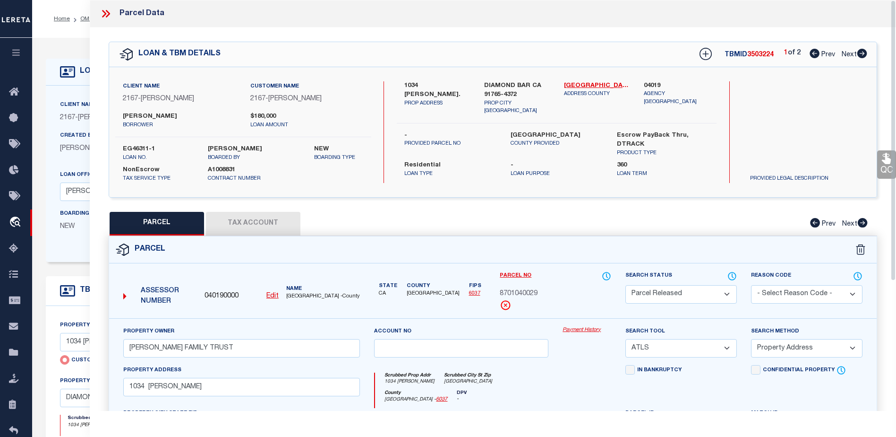
click at [103, 16] on icon at bounding box center [106, 14] width 12 height 12
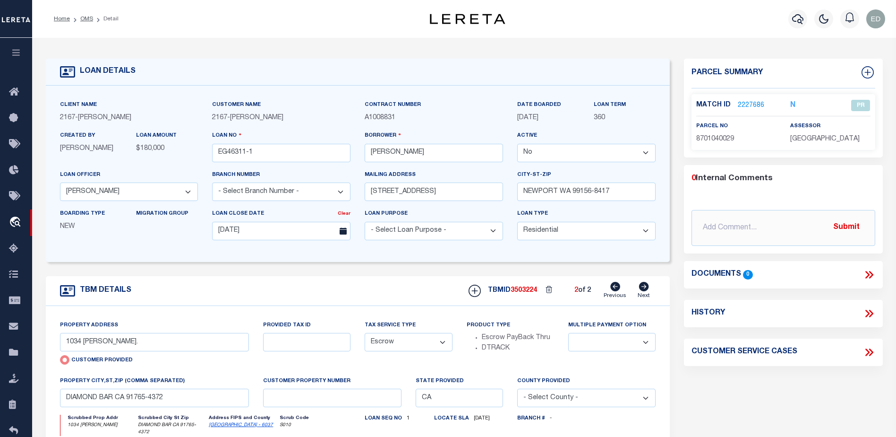
click at [581, 154] on select "Yes No" at bounding box center [586, 153] width 138 height 18
select select "True"
click at [521, 144] on select "Yes No" at bounding box center [586, 153] width 138 height 18
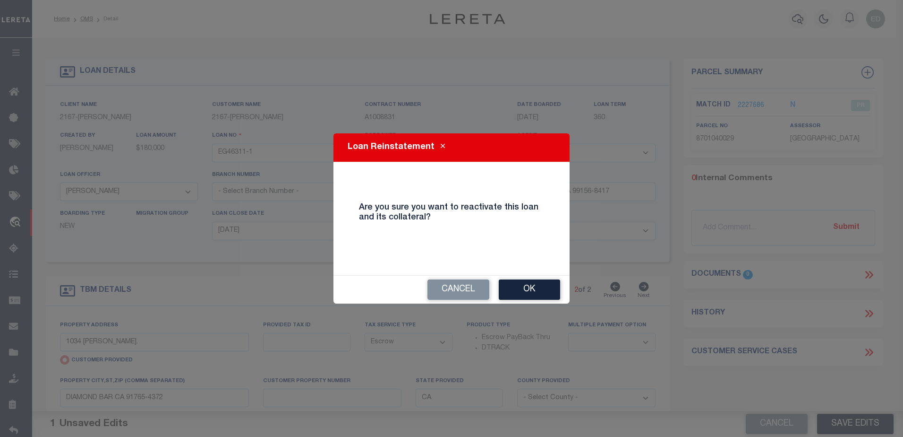
drag, startPoint x: 526, startPoint y: 289, endPoint x: 585, endPoint y: 311, distance: 62.9
click at [526, 289] on button "Ok" at bounding box center [529, 289] width 61 height 20
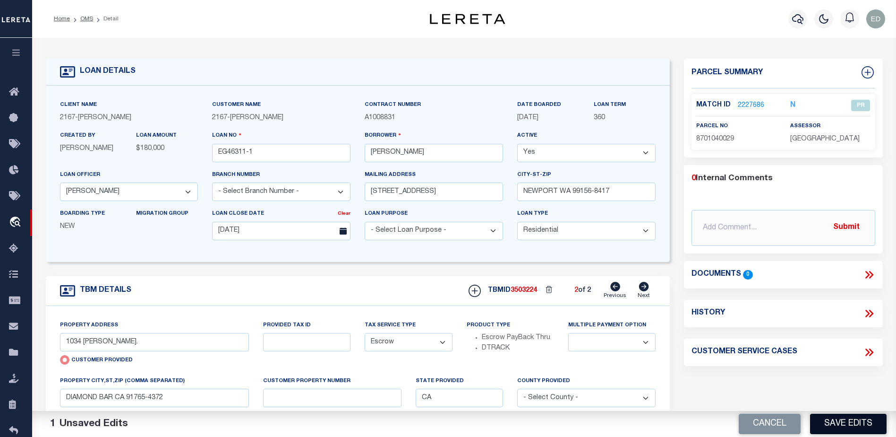
click at [830, 421] on button "Save Edits" at bounding box center [848, 423] width 77 height 20
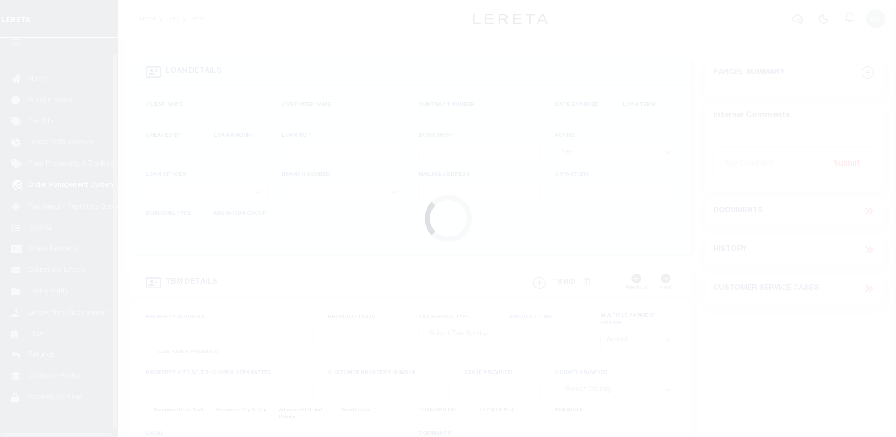
type input "EG46311-1"
type input "[PERSON_NAME]"
select select
type input "[STREET_ADDRESS]"
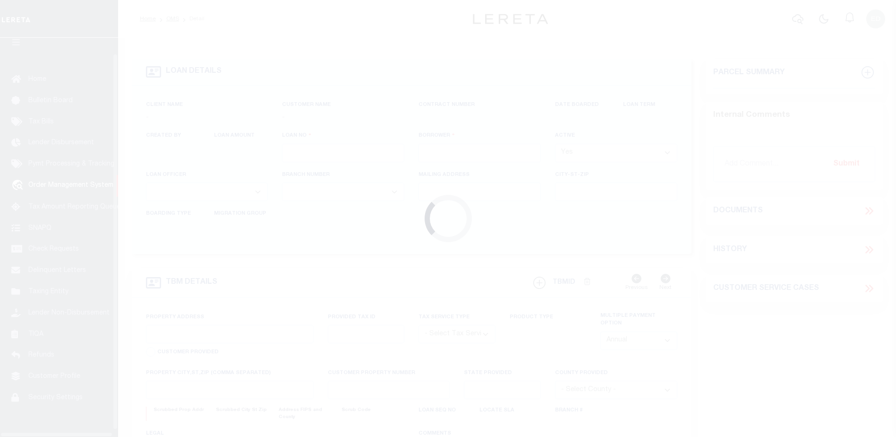
type input "NEWPORT WA 99156-8417"
type input "[DATE]"
select select "10"
select select "NonEscrow"
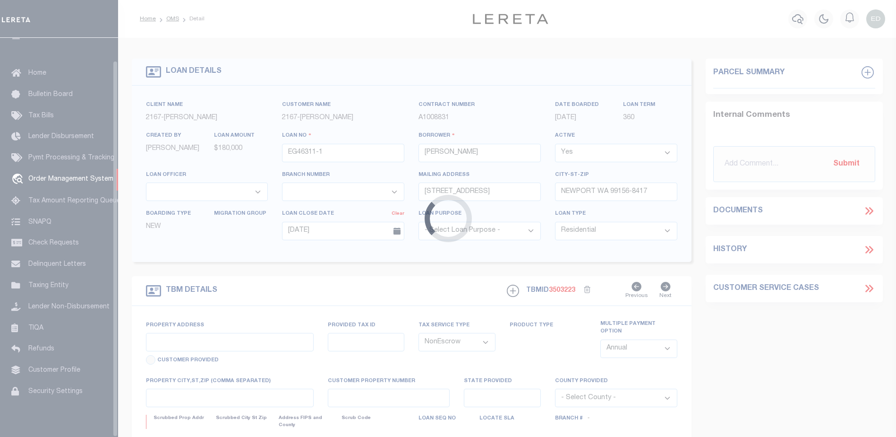
scroll to position [24, 0]
type input "12162 TAMERLANE DR"
select select
type input "GARDEN GROVE CA 92840-3931"
type input "CA"
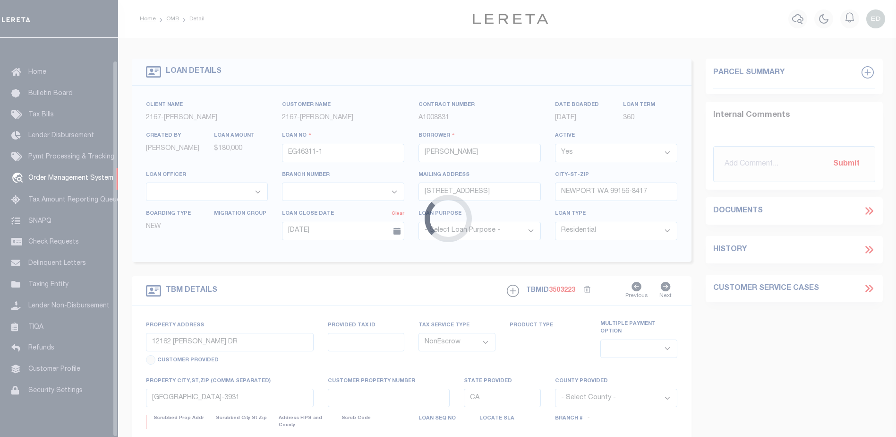
select select "10902"
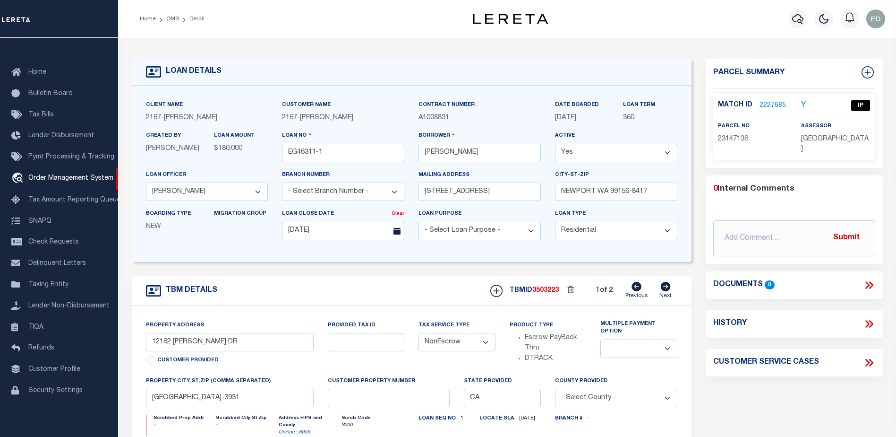
click at [667, 290] on icon at bounding box center [665, 286] width 10 height 9
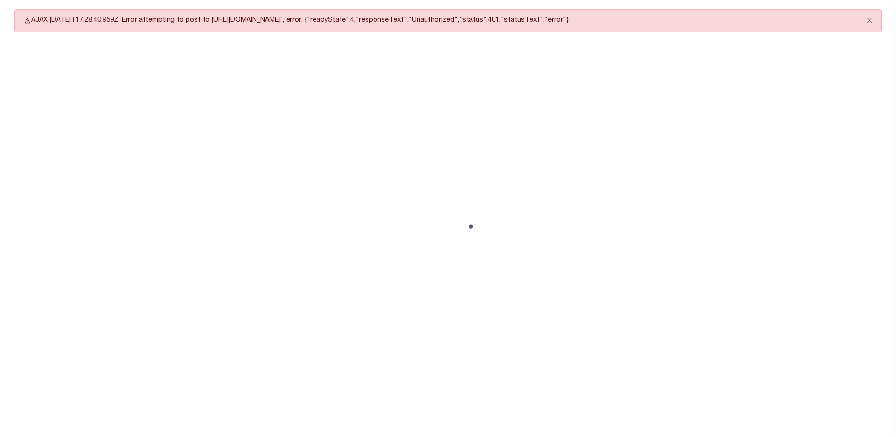
scroll to position [29, 0]
